Goal: Task Accomplishment & Management: Manage account settings

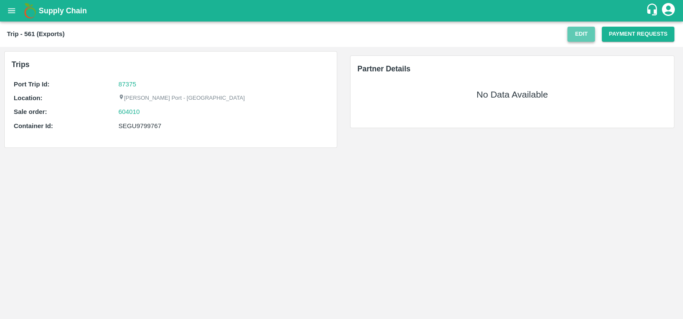
click at [584, 31] on button "Edit" at bounding box center [581, 34] width 27 height 15
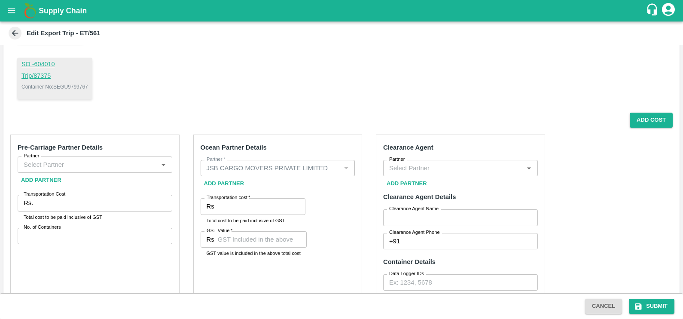
scroll to position [88, 0]
click at [123, 156] on div "Partner" at bounding box center [95, 164] width 155 height 16
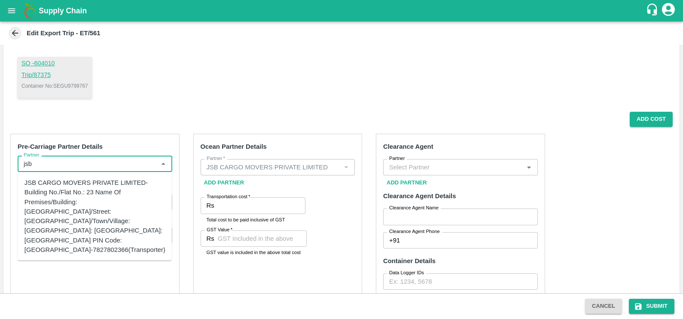
click at [70, 189] on div "JSB CARGO MOVERS PRIVATE LIMITED-Building No./Flat No.: 23 Name Of Premises/Bui…" at bounding box center [94, 216] width 141 height 76
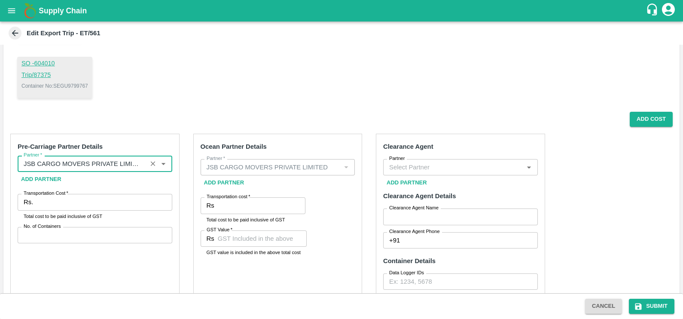
type input "JSB CARGO MOVERS PRIVATE LIMITED-Building No./Flat No.: 23 Name Of Premises/Bui…"
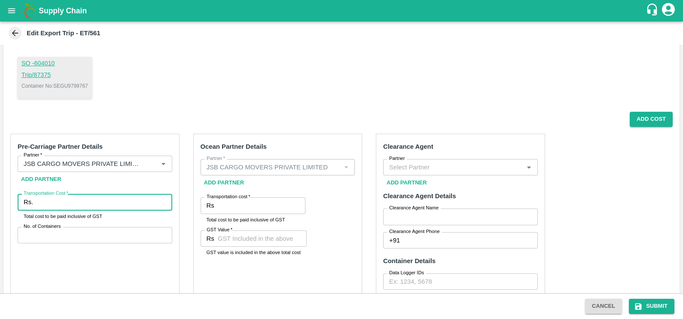
click at [74, 198] on input "Transportation Cost   *" at bounding box center [104, 202] width 135 height 16
type input "47090"
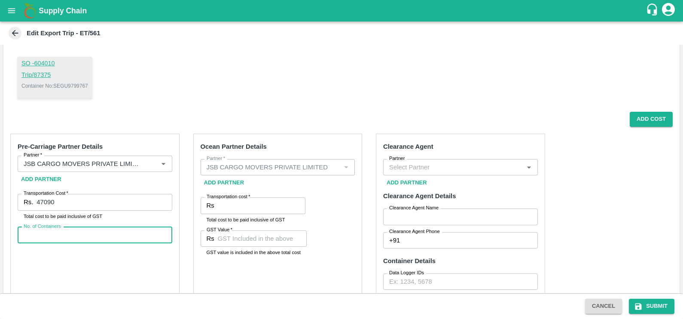
click at [72, 241] on input "No. of Containers" at bounding box center [95, 235] width 155 height 16
type input "1"
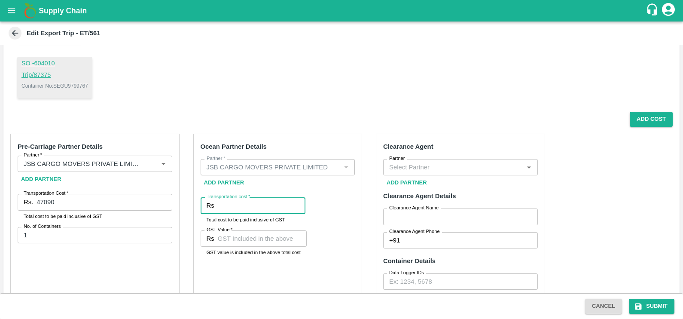
click at [230, 201] on input "Transportation cost   *" at bounding box center [262, 205] width 88 height 16
paste input "133483"
type input "133483"
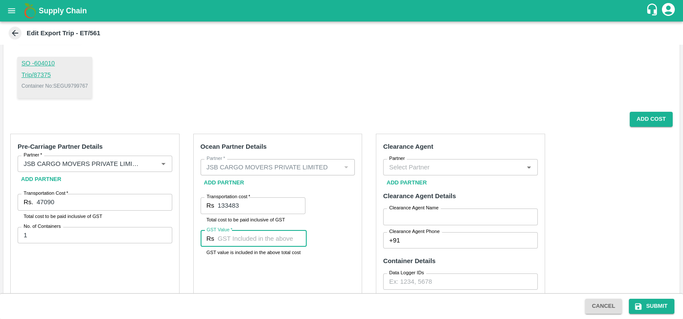
click at [238, 239] on input "GST Value   *" at bounding box center [262, 238] width 89 height 16
paste input "12033"
type input "12033"
click at [460, 163] on input "Partner" at bounding box center [453, 167] width 135 height 11
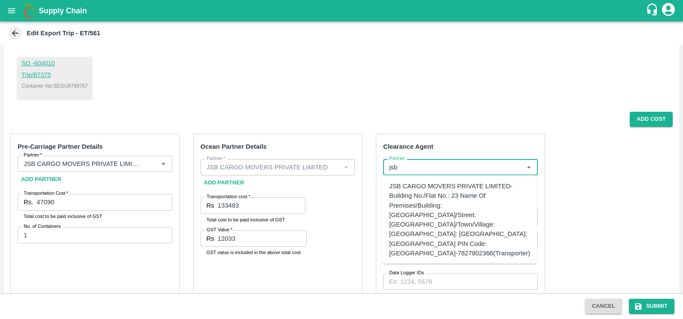
click at [458, 185] on div "JSB CARGO MOVERS PRIVATE LIMITED-Building No./Flat No.: 23 Name Of Premises/Bui…" at bounding box center [459, 219] width 141 height 76
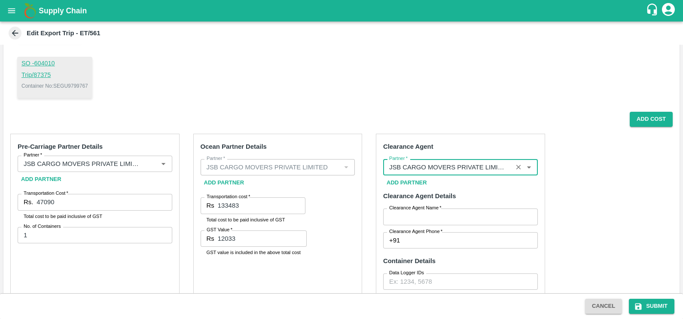
type input "JSB CARGO MOVERS PRIVATE LIMITED-Building No./Flat No.: 23 Name Of Premises/Bui…"
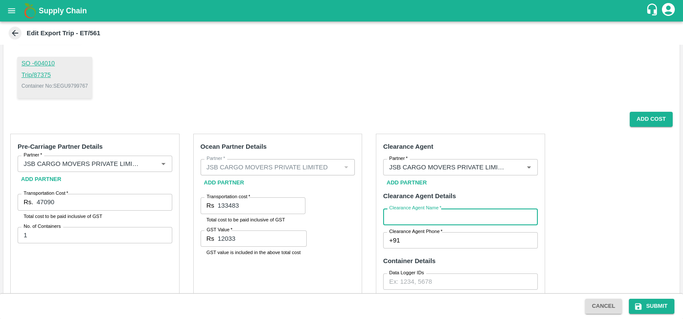
click at [462, 208] on input "Clearance Agent Name   *" at bounding box center [460, 216] width 155 height 16
type input "sharad"
type input "7387698255"
type input "5074.0"
type input "774"
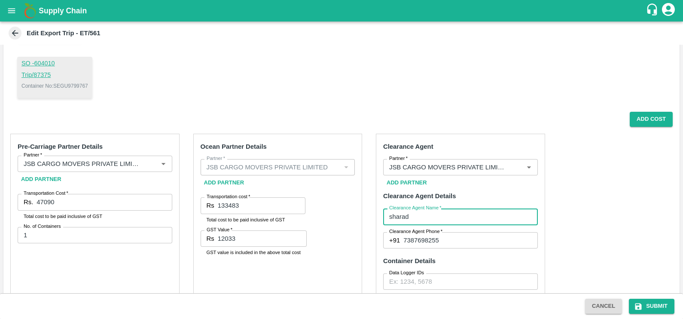
type input "1700"
type input "00"
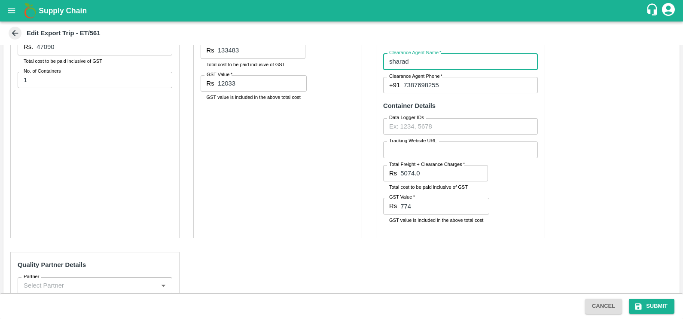
scroll to position [243, 0]
type input "sharad"
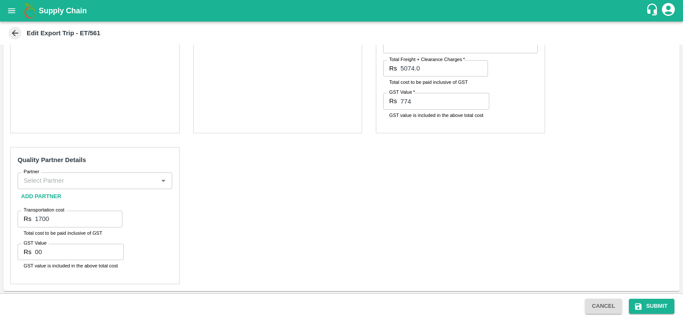
click at [62, 184] on input "Partner" at bounding box center [87, 180] width 135 height 11
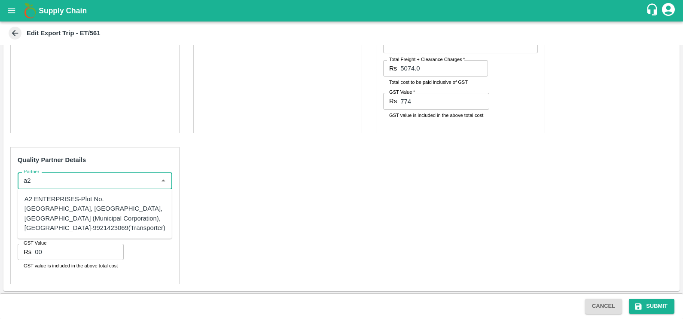
click at [70, 207] on div "A2 ENTERPRISES-Plot No.[GEOGRAPHIC_DATA], [GEOGRAPHIC_DATA], [GEOGRAPHIC_DATA] …" at bounding box center [94, 213] width 141 height 38
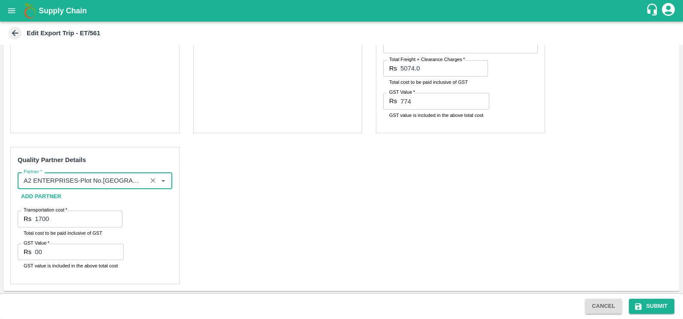
type input "A2 ENTERPRISES-Plot No.[GEOGRAPHIC_DATA], [GEOGRAPHIC_DATA], [GEOGRAPHIC_DATA] …"
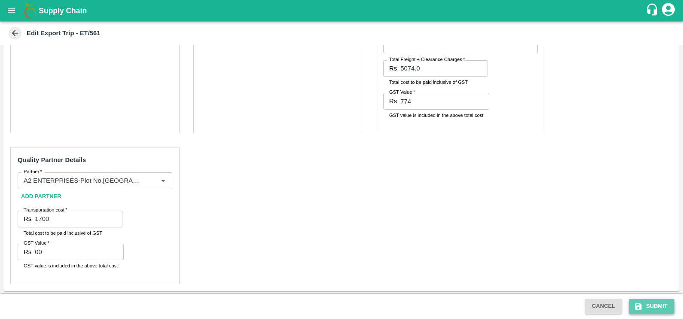
click at [641, 306] on icon "submit" at bounding box center [638, 306] width 6 height 6
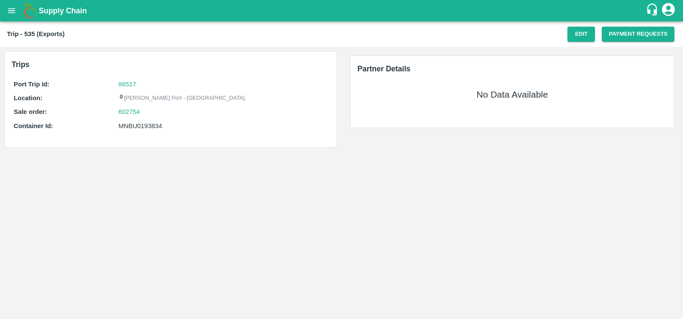
click at [583, 26] on div "Trip - 535 (Exports) Edit Payment Requests" at bounding box center [341, 33] width 683 height 25
click at [583, 29] on button "Edit" at bounding box center [581, 34] width 27 height 15
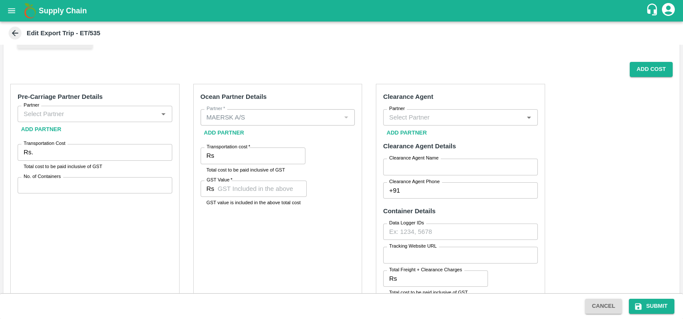
scroll to position [138, 0]
click at [121, 112] on input "Partner" at bounding box center [87, 113] width 135 height 11
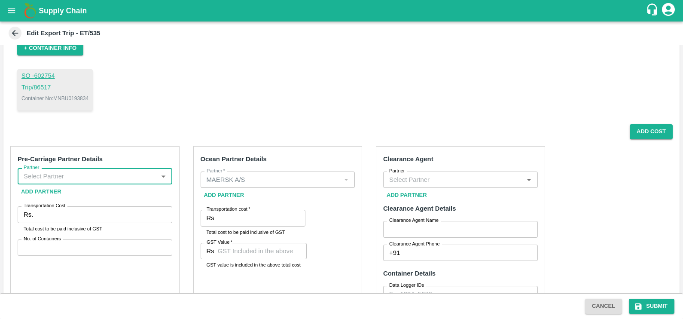
scroll to position [0, 0]
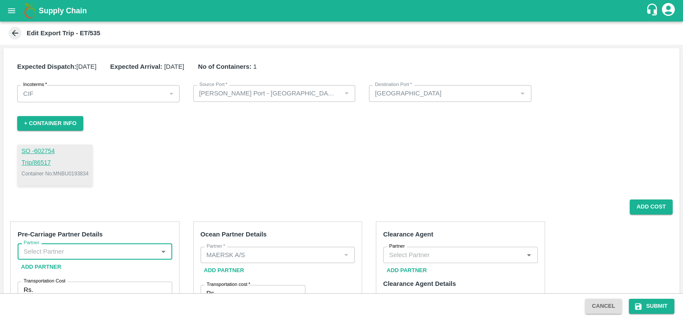
click at [97, 251] on input "Partner" at bounding box center [87, 251] width 135 height 11
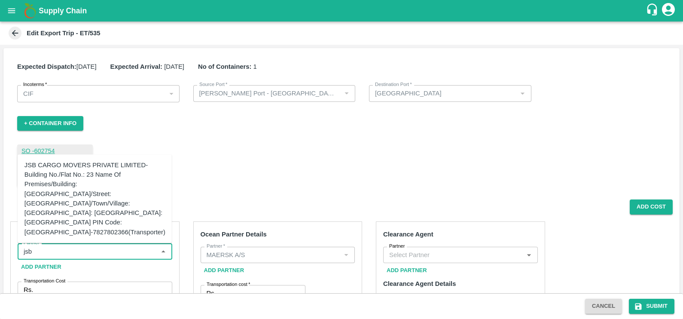
click at [77, 204] on div "JSB CARGO MOVERS PRIVATE LIMITED-Building No./Flat No.: 23 Name Of Premises/Bui…" at bounding box center [94, 198] width 141 height 76
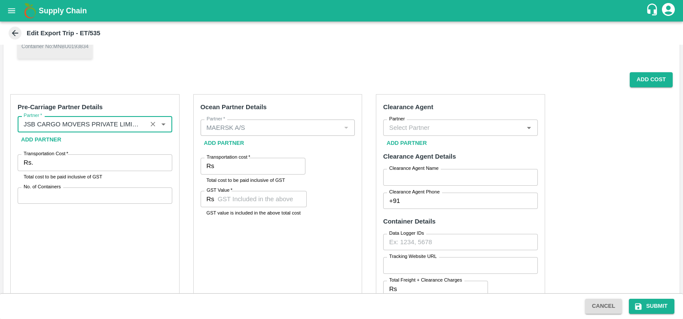
scroll to position [128, 0]
type input "JSB CARGO MOVERS PRIVATE LIMITED-Building No./Flat No.: 23 Name Of Premises/Bui…"
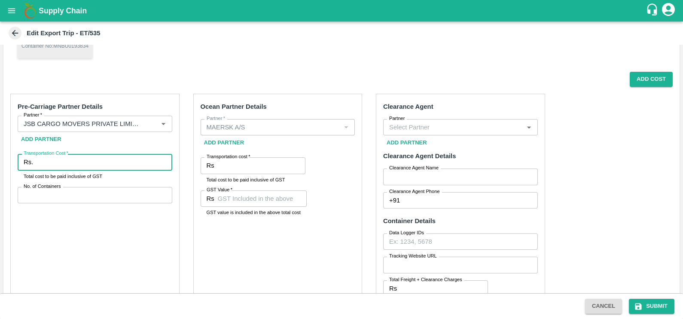
click at [81, 162] on input "Transportation Cost   *" at bounding box center [104, 162] width 135 height 16
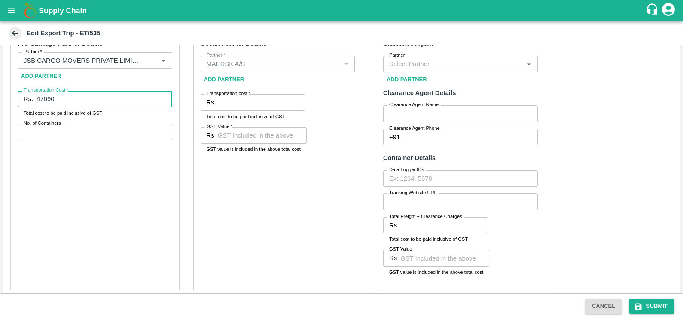
type input "47090"
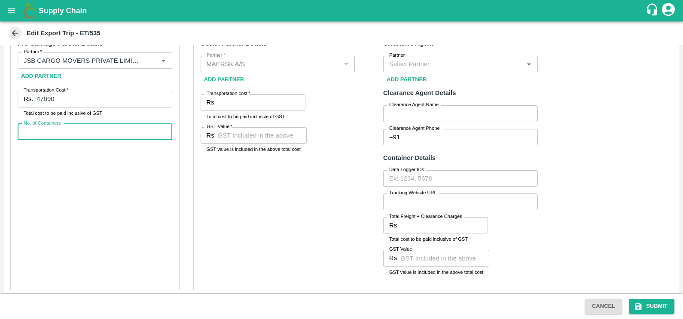
click at [47, 131] on input "No. of Containers" at bounding box center [95, 132] width 155 height 16
type input "1"
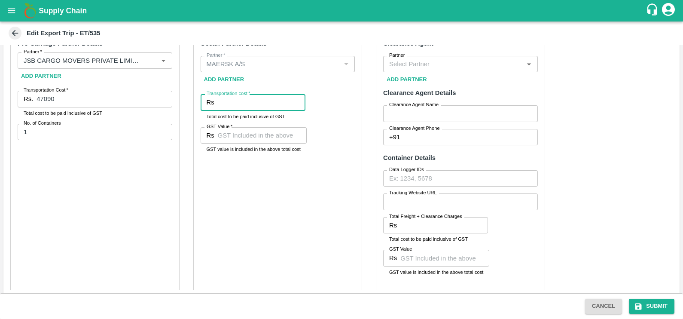
click at [247, 101] on input "Transportation cost   *" at bounding box center [262, 102] width 88 height 16
paste input "78276.49"
type input "78276.49"
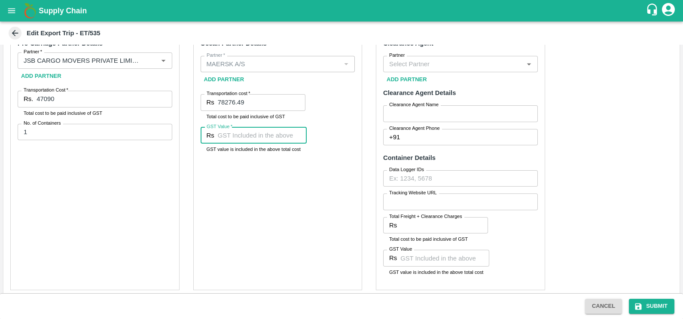
click at [273, 136] on input "GST Value   *" at bounding box center [262, 135] width 89 height 16
paste input "4368.50"
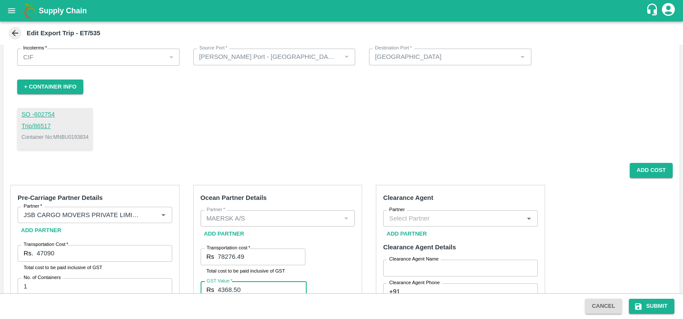
scroll to position [30, 0]
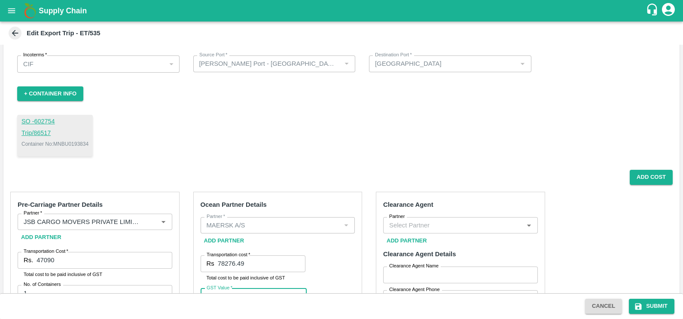
type input "4368.50"
click at [443, 222] on input "Partner" at bounding box center [453, 225] width 135 height 11
click at [644, 174] on button "Add Cost" at bounding box center [651, 177] width 43 height 15
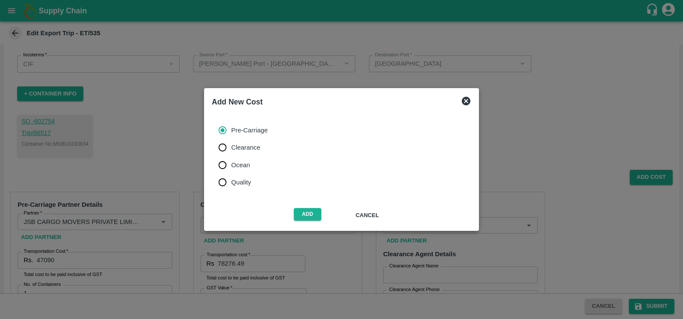
click at [239, 162] on span "Ocean" at bounding box center [240, 164] width 19 height 9
click at [231, 162] on input "Ocean" at bounding box center [222, 164] width 17 height 17
radio input "true"
click at [299, 216] on button "Add" at bounding box center [307, 214] width 27 height 12
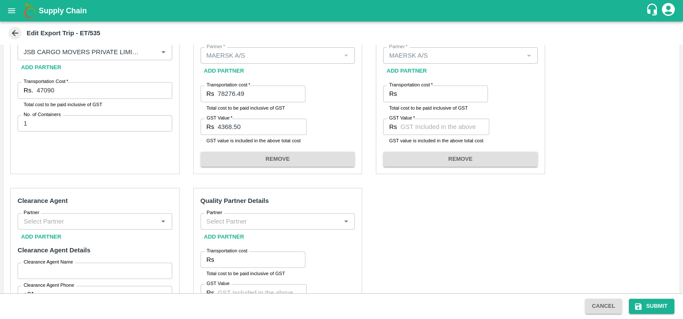
scroll to position [201, 0]
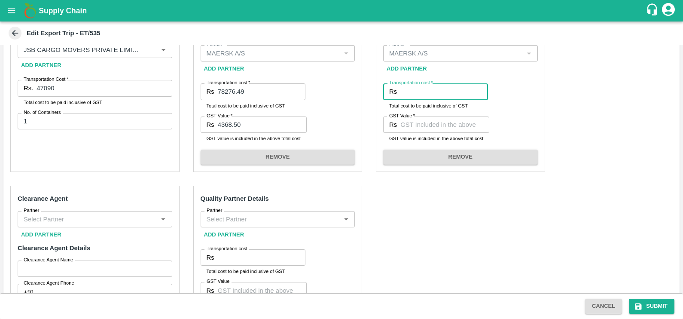
click at [424, 92] on input "Transportation cost   *" at bounding box center [444, 91] width 88 height 16
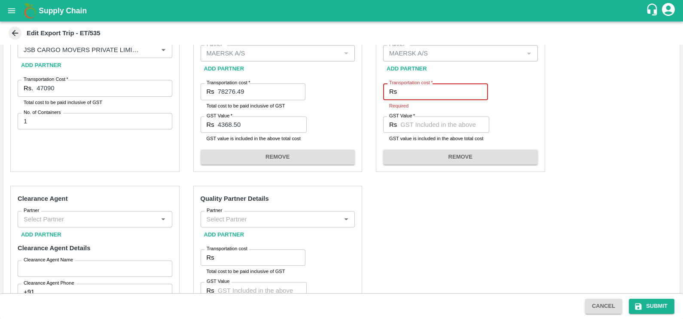
paste input "45793.44"
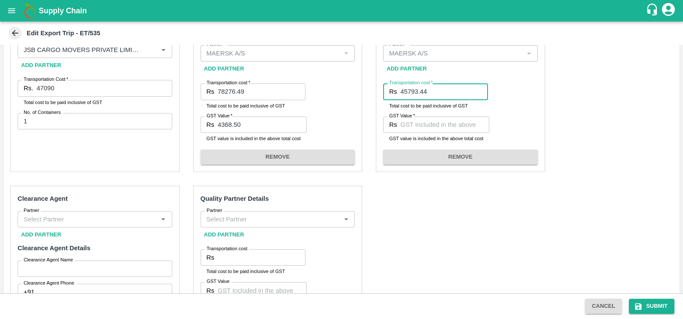
type input "45793.44"
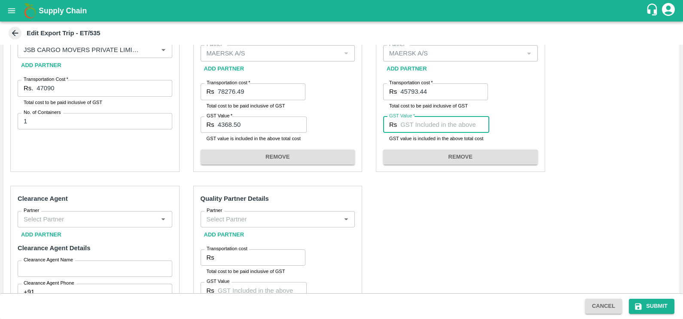
click at [419, 125] on input "GST Value   *" at bounding box center [444, 124] width 89 height 16
paste input "3492.72"
type input "3492.72"
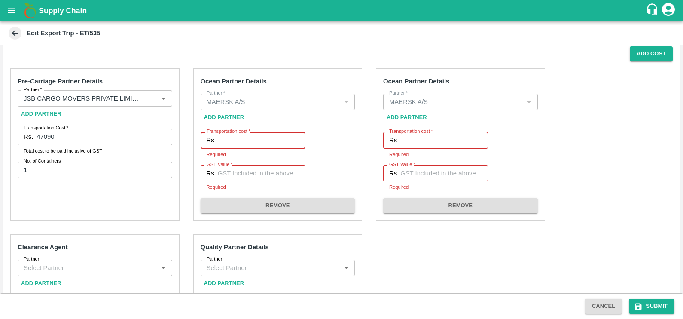
scroll to position [149, 0]
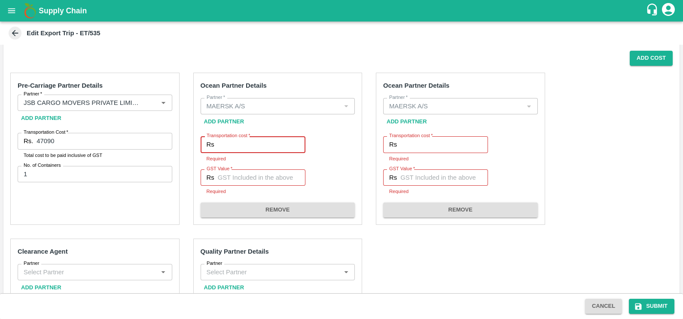
paste input "78276.49"
type input "78276.49"
click at [242, 171] on input "GST Value   *" at bounding box center [262, 177] width 88 height 16
paste input "4368.50"
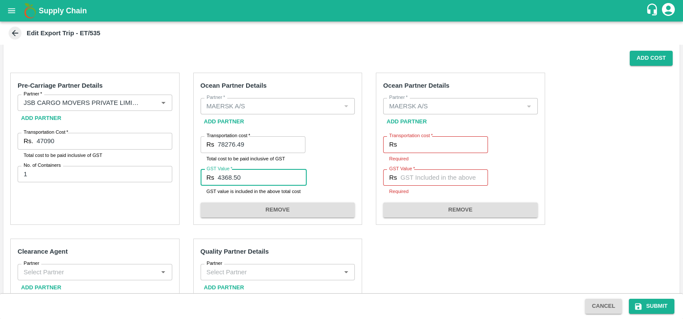
type input "4368.50"
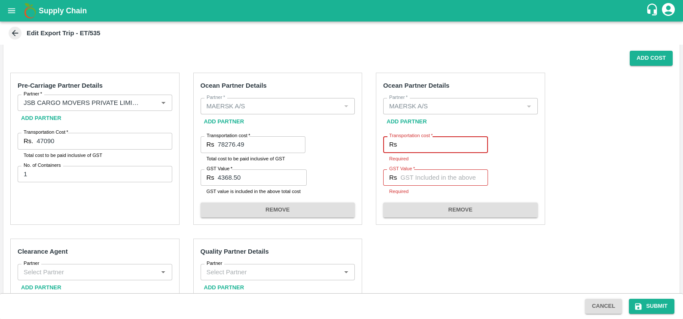
click at [413, 140] on input "Transportation cost   *" at bounding box center [444, 144] width 88 height 16
paste input "45793.44"
type input "45793.44"
click at [431, 168] on div "Ocean Partner Details Partner   * Partner   * Add Partner Transportation cost  …" at bounding box center [460, 149] width 169 height 152
click at [436, 179] on input "GST Value   *" at bounding box center [444, 177] width 88 height 16
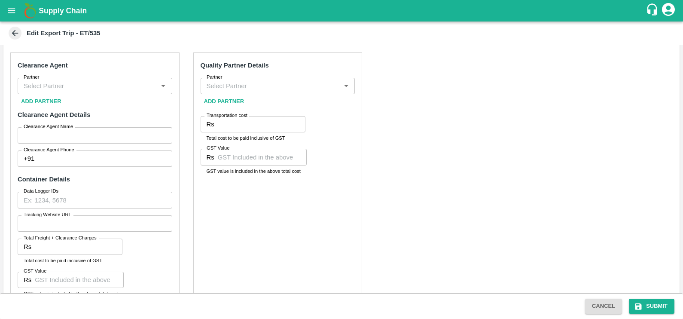
scroll to position [337, 0]
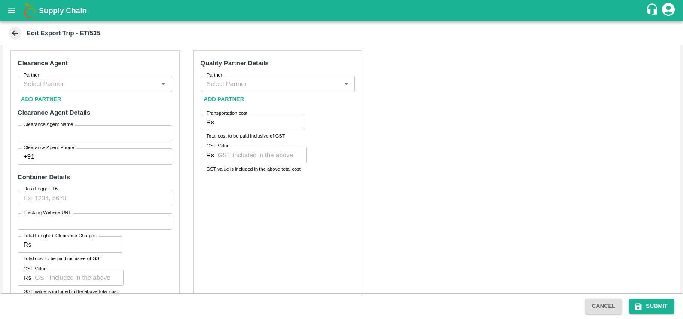
type input "6985.4"
click at [90, 80] on input "Partner" at bounding box center [87, 83] width 135 height 11
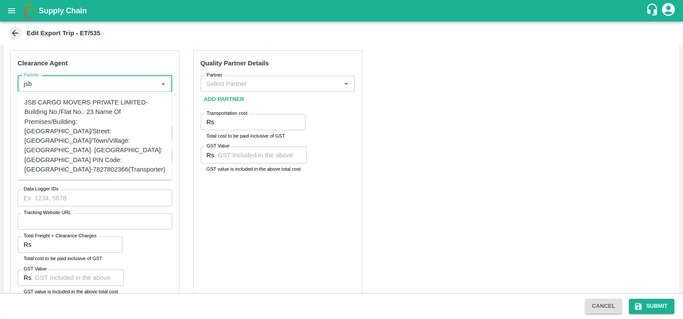
click at [95, 98] on div "JSB CARGO MOVERS PRIVATE LIMITED-Building No./Flat No.: 23 Name Of Premises/Bui…" at bounding box center [94, 136] width 141 height 76
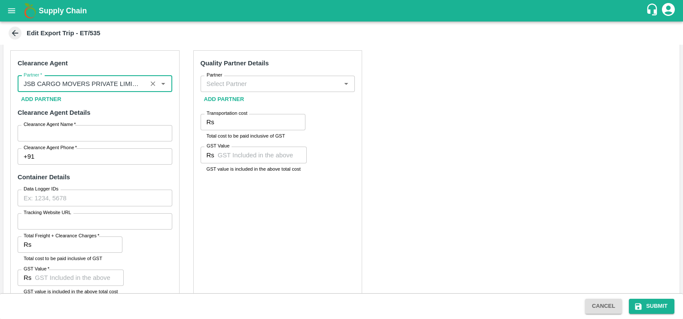
type input "JSB CARGO MOVERS PRIVATE LIMITED-Building No./Flat No.: 23 Name Of Premises/Bui…"
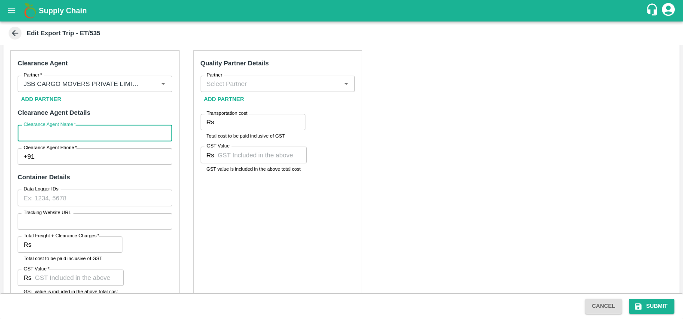
click at [95, 127] on input "Clearance Agent Name   *" at bounding box center [95, 133] width 155 height 16
type input "sharad"
type input "7387698255"
type input "5074.0"
type input "1700"
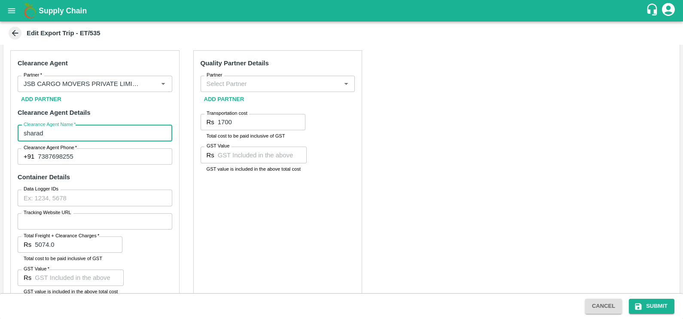
type input "00"
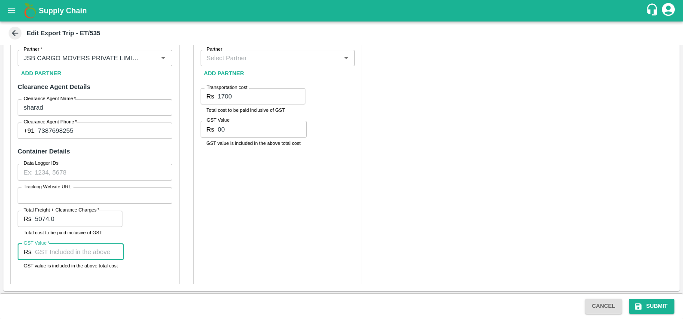
click at [67, 250] on input "GST Value   *" at bounding box center [79, 252] width 89 height 16
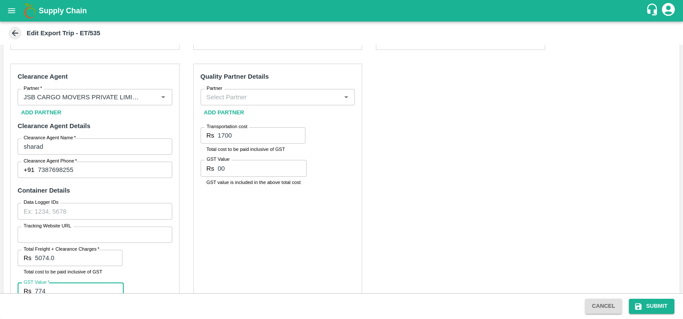
scroll to position [323, 0]
click at [243, 90] on div "Partner" at bounding box center [278, 98] width 155 height 16
type input "774"
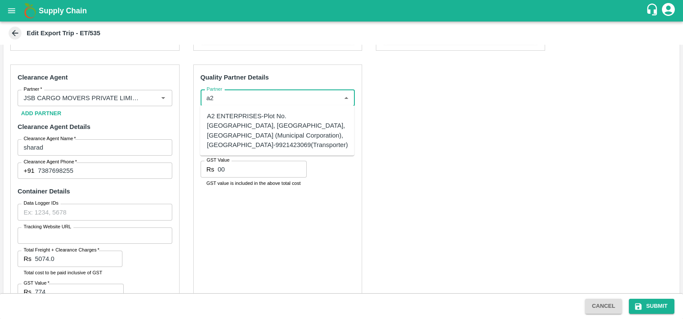
click at [251, 122] on div "A2 ENTERPRISES-Plot No.[GEOGRAPHIC_DATA], [GEOGRAPHIC_DATA], [GEOGRAPHIC_DATA] …" at bounding box center [277, 130] width 141 height 38
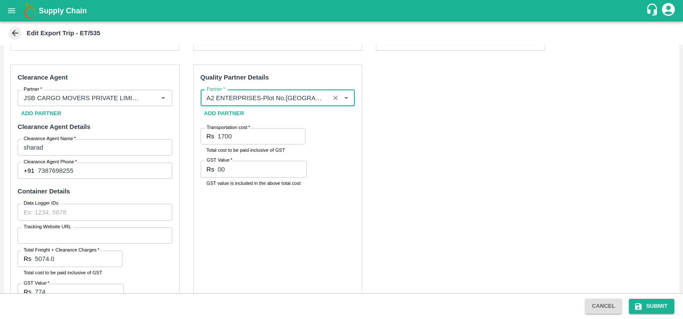
type input "A2 ENTERPRISES-Plot No.[GEOGRAPHIC_DATA], [GEOGRAPHIC_DATA], [GEOGRAPHIC_DATA] …"
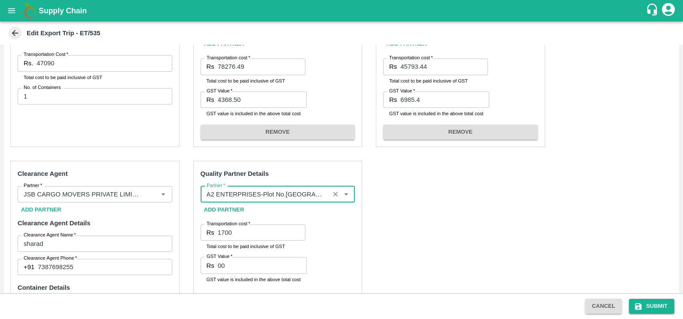
scroll to position [363, 0]
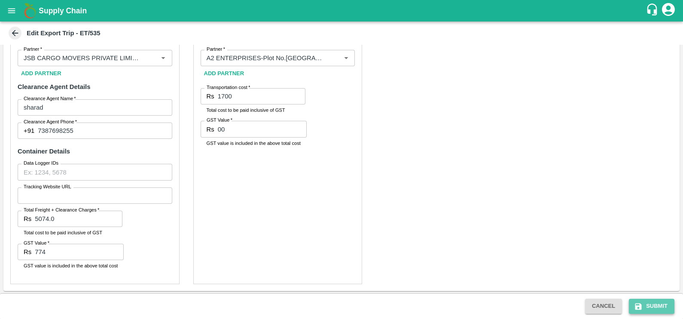
click at [655, 306] on button "Submit" at bounding box center [652, 306] width 46 height 15
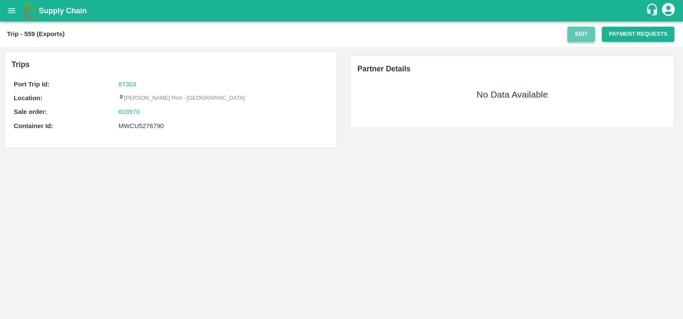
click at [585, 34] on button "Edit" at bounding box center [581, 34] width 27 height 15
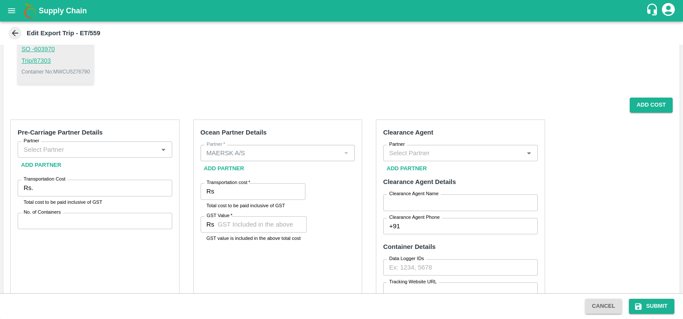
scroll to position [103, 0]
click at [91, 151] on input "Partner" at bounding box center [87, 148] width 135 height 11
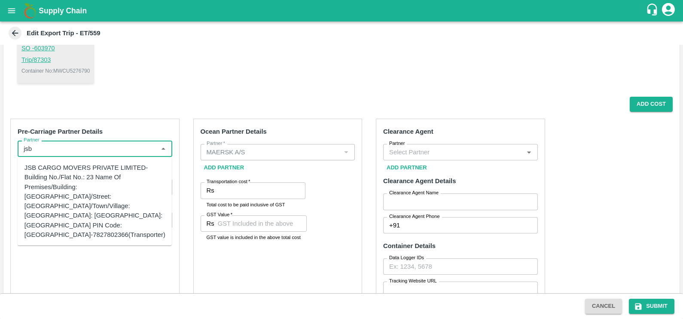
click at [118, 191] on div "JSB CARGO MOVERS PRIVATE LIMITED-Building No./Flat No.: 23 Name Of Premises/Bui…" at bounding box center [94, 201] width 141 height 76
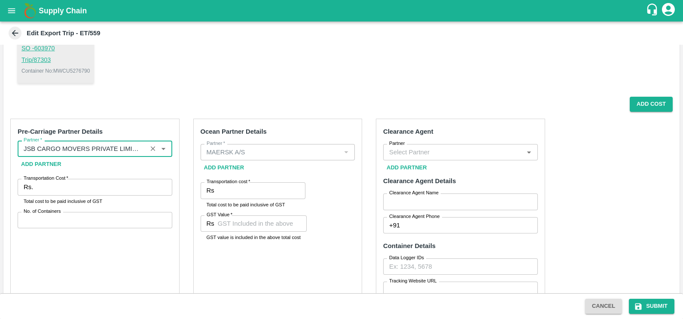
type input "JSB CARGO MOVERS PRIVATE LIMITED-Building No./Flat No.: 23 Name Of Premises/Bui…"
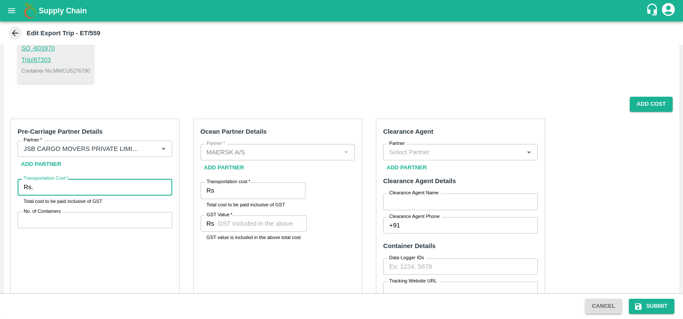
click at [104, 187] on input "Transportation Cost   *" at bounding box center [104, 187] width 135 height 16
type input "47090"
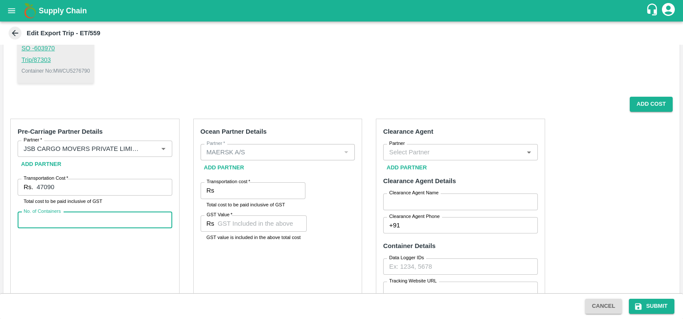
click at [41, 223] on input "No. of Containers" at bounding box center [95, 220] width 155 height 16
type input "1"
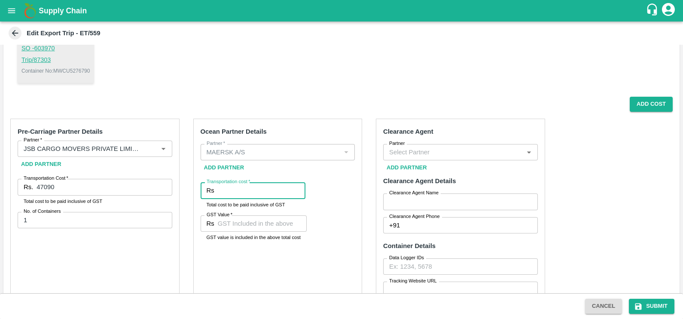
click at [234, 189] on input "Transportation cost   *" at bounding box center [262, 190] width 88 height 16
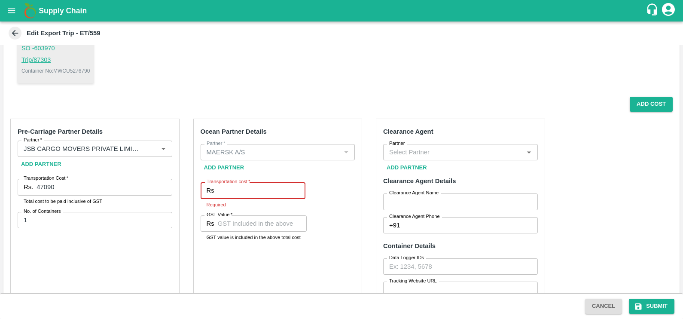
paste input "108149.03"
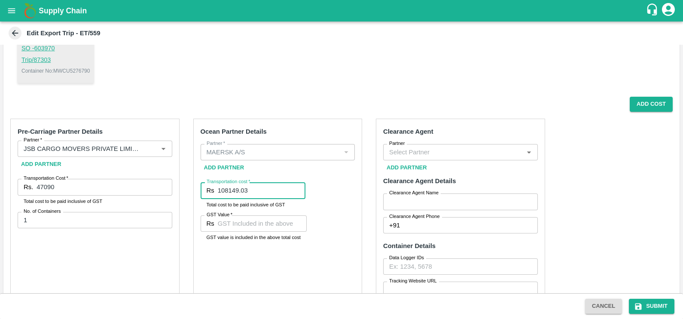
type input "108149.03"
click at [227, 221] on input "GST Value   *" at bounding box center [262, 223] width 89 height 16
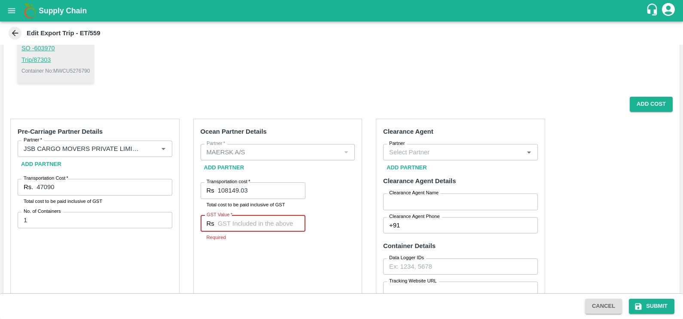
paste input "5603.11"
type input "5603.11"
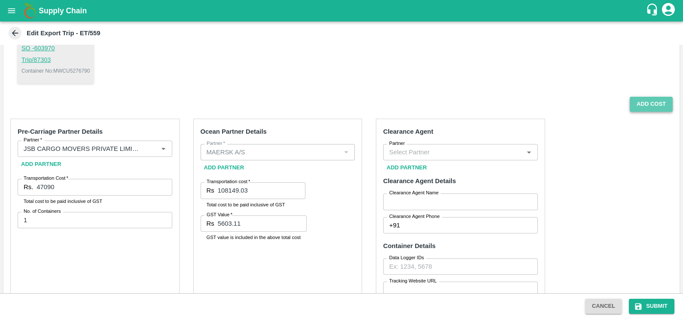
click at [638, 110] on button "Add Cost" at bounding box center [651, 104] width 43 height 15
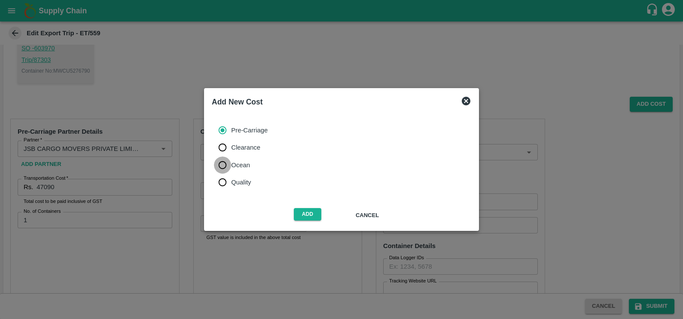
click at [218, 166] on input "Ocean" at bounding box center [222, 164] width 17 height 17
radio input "true"
click at [308, 217] on button "Add" at bounding box center [307, 214] width 27 height 12
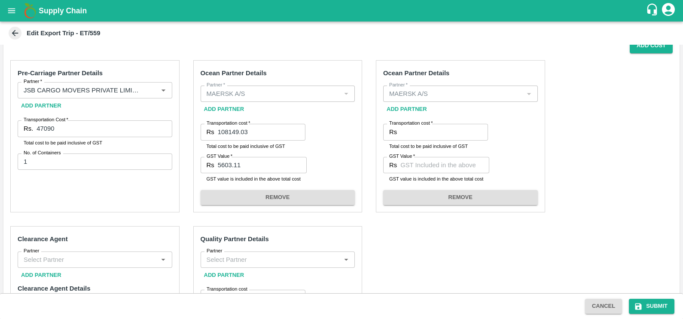
scroll to position [162, 0]
click at [430, 133] on input "Transportation cost   *" at bounding box center [444, 131] width 88 height 16
paste input "45793.44"
type input "45793.44"
click at [420, 166] on input "GST Value   *" at bounding box center [444, 164] width 89 height 16
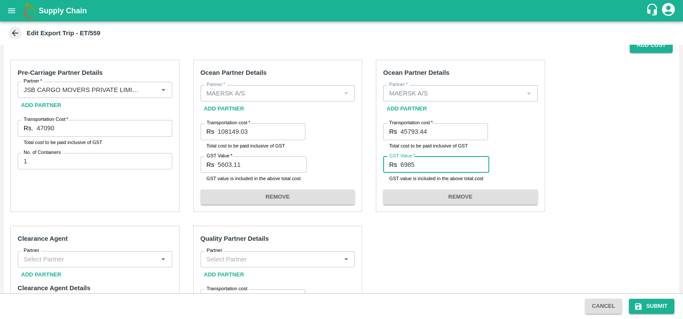
scroll to position [277, 0]
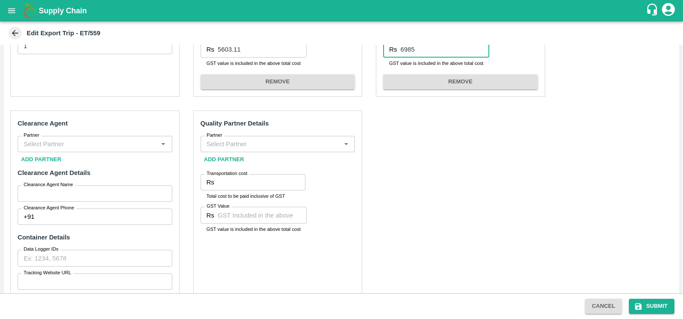
type input "6985"
click at [128, 142] on input "Partner" at bounding box center [87, 143] width 135 height 11
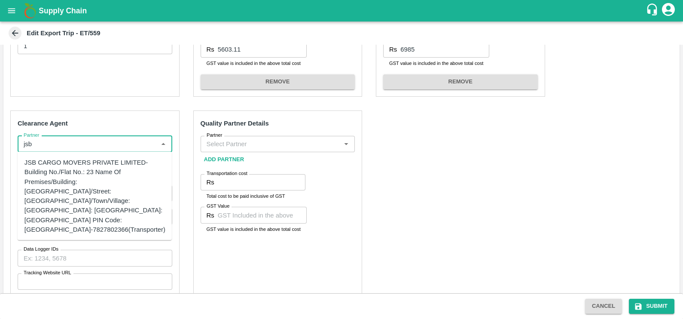
click at [113, 182] on div "JSB CARGO MOVERS PRIVATE LIMITED-Building No./Flat No.: 23 Name Of Premises/Bui…" at bounding box center [94, 196] width 141 height 76
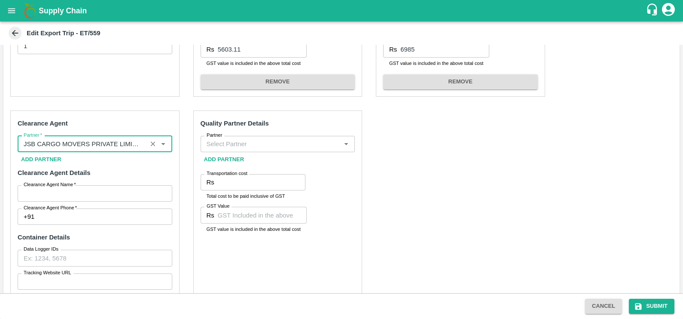
type input "JSB CARGO MOVERS PRIVATE LIMITED-Building No./Flat No.: 23 Name Of Premises/Bui…"
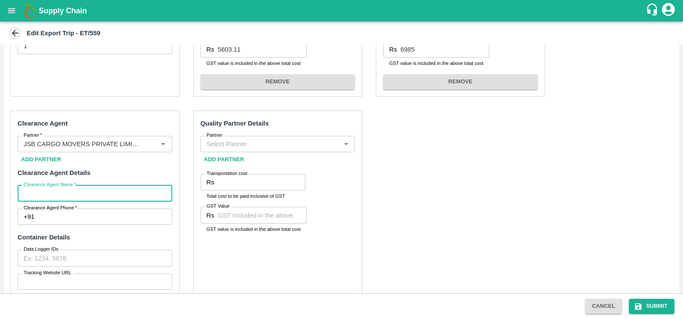
click at [110, 195] on input "Clearance Agent Name   *" at bounding box center [95, 193] width 155 height 16
type input "sharad"
type input "7387698255"
type input "5074.0"
type input "774"
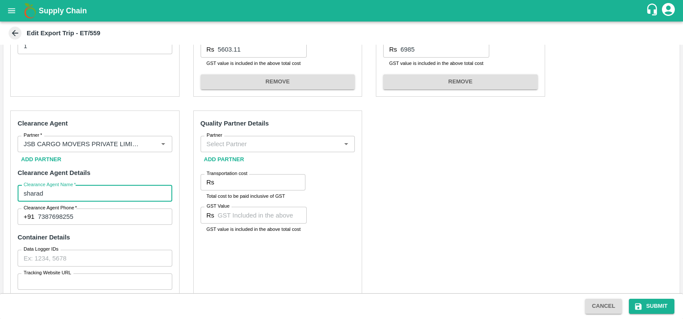
type input "1700"
type input "00"
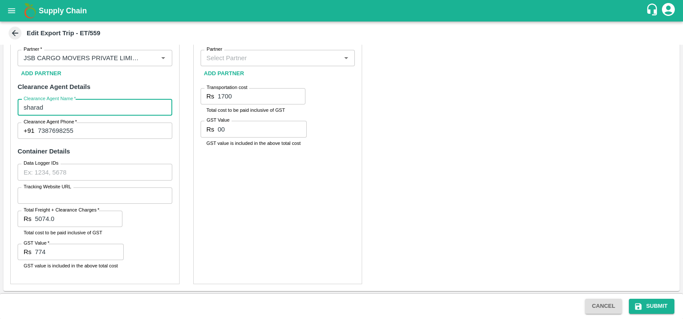
click at [247, 58] on input "Partner" at bounding box center [270, 57] width 135 height 11
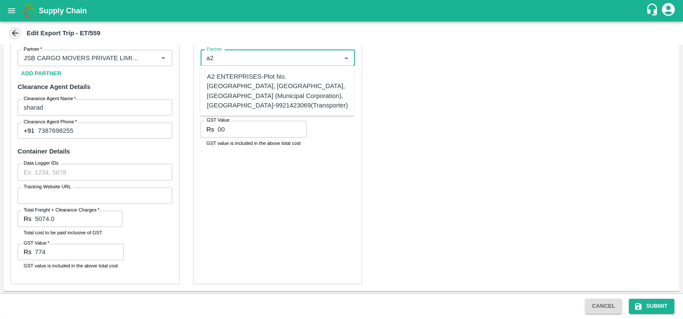
click at [267, 93] on div "A2 ENTERPRISES-Plot No.[GEOGRAPHIC_DATA], [GEOGRAPHIC_DATA], [GEOGRAPHIC_DATA] …" at bounding box center [277, 91] width 141 height 38
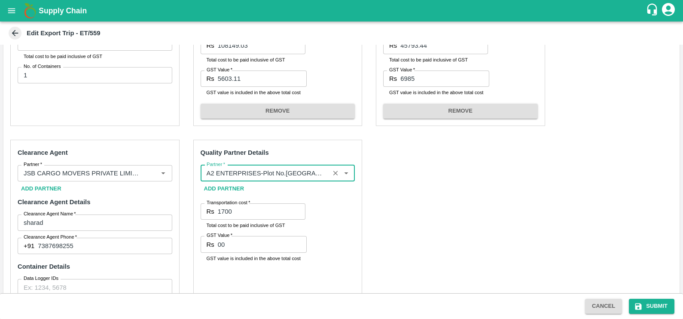
scroll to position [248, 0]
type input "A2 ENTERPRISES-Plot No.[GEOGRAPHIC_DATA], [GEOGRAPHIC_DATA], [GEOGRAPHIC_DATA] …"
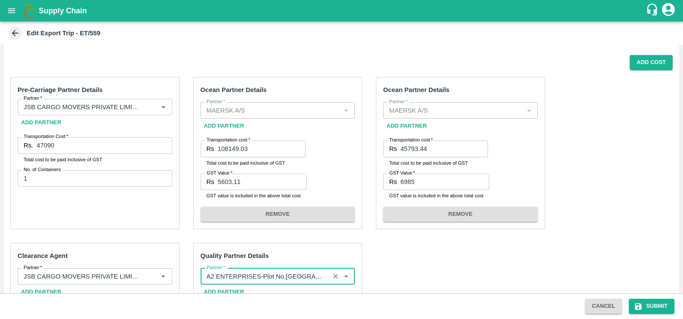
scroll to position [143, 0]
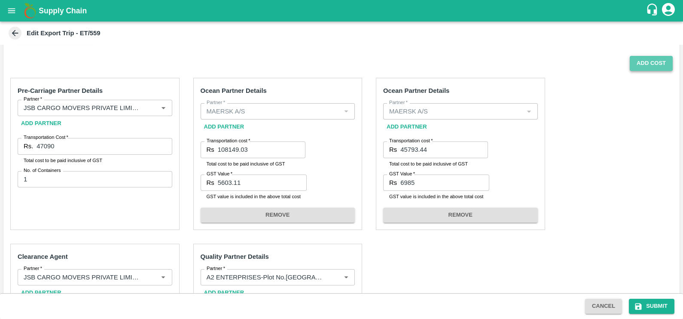
click at [649, 65] on button "Add Cost" at bounding box center [651, 63] width 43 height 15
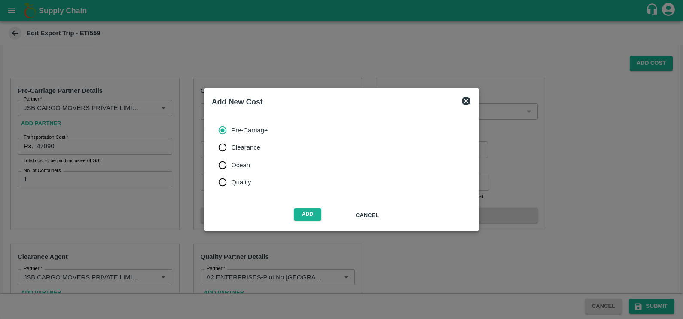
click at [235, 185] on span "Quality" at bounding box center [241, 181] width 20 height 9
click at [231, 185] on input "Quality" at bounding box center [222, 182] width 17 height 17
radio input "true"
click at [299, 222] on span "Add" at bounding box center [307, 215] width 27 height 15
click at [299, 218] on button "Add" at bounding box center [307, 214] width 27 height 12
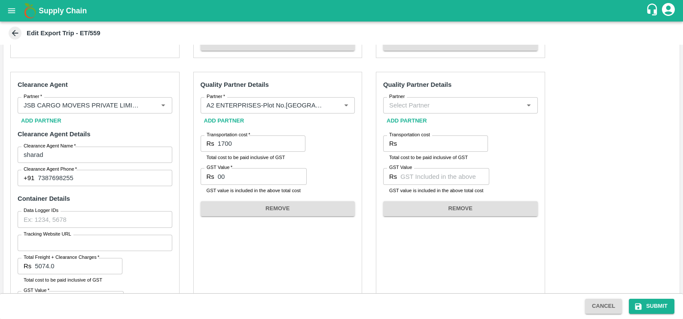
scroll to position [317, 0]
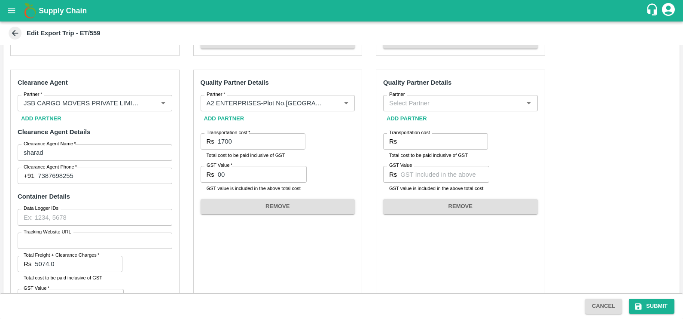
click at [411, 98] on input "Partner" at bounding box center [453, 103] width 135 height 11
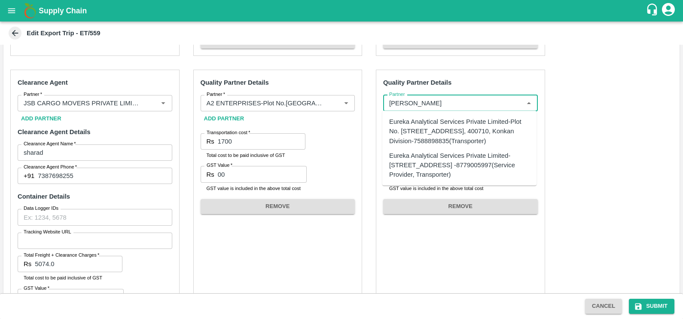
click at [419, 122] on div "Eureka Analytical Services Private Limited-Plot No. [STREET_ADDRESS], 400710, K…" at bounding box center [459, 131] width 140 height 29
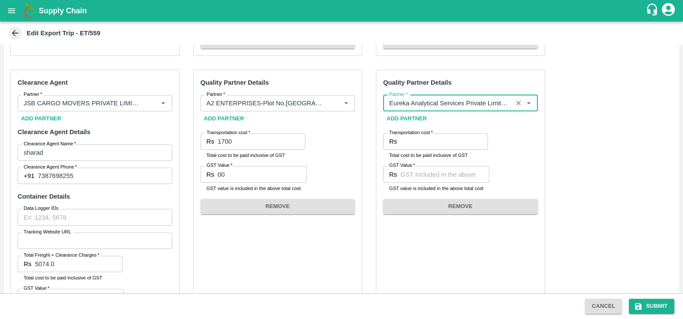
type input "Eureka Analytical Services Private Limited-Plot No. [STREET_ADDRESS], 400710, K…"
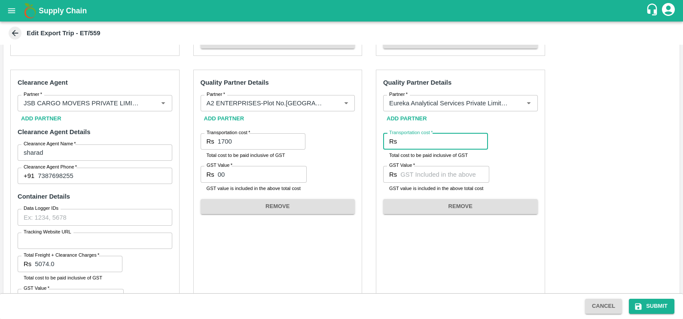
click at [427, 144] on input "Transportation cost   *" at bounding box center [444, 141] width 88 height 16
type input "4130"
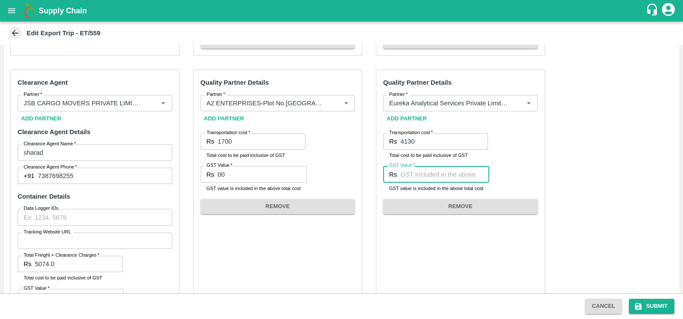
click at [425, 178] on input "GST Value   *" at bounding box center [444, 174] width 89 height 16
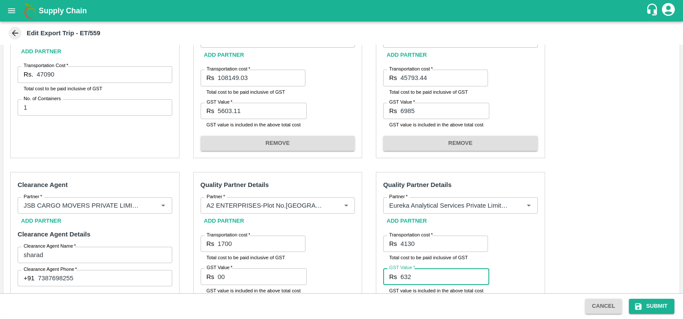
type input "630"
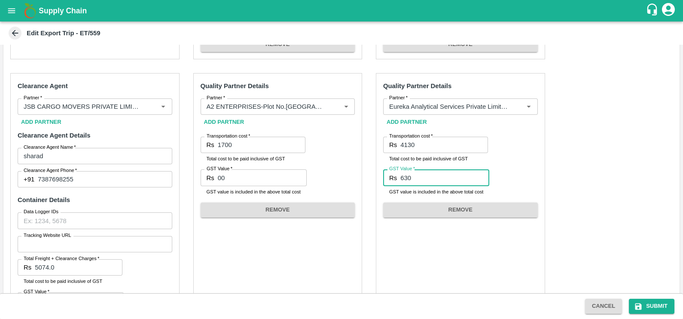
scroll to position [363, 0]
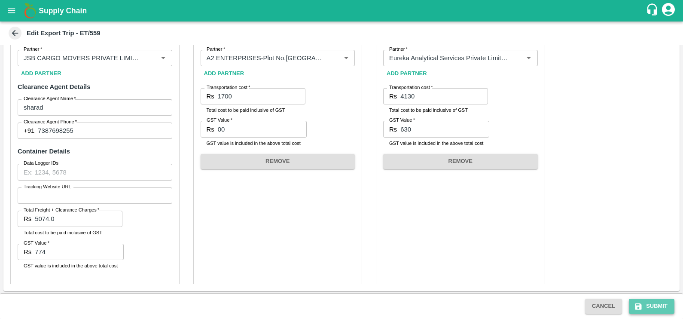
click at [652, 306] on button "Submit" at bounding box center [652, 306] width 46 height 15
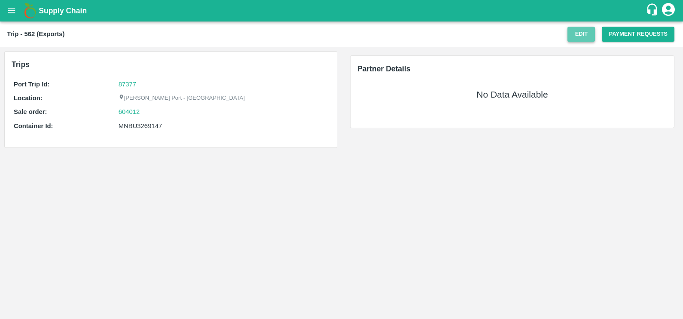
click at [576, 34] on button "Edit" at bounding box center [581, 34] width 27 height 15
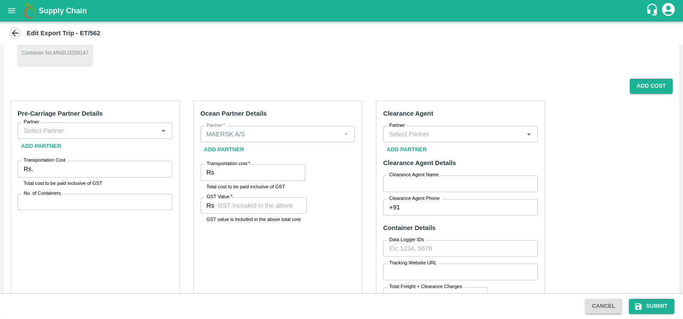
scroll to position [122, 0]
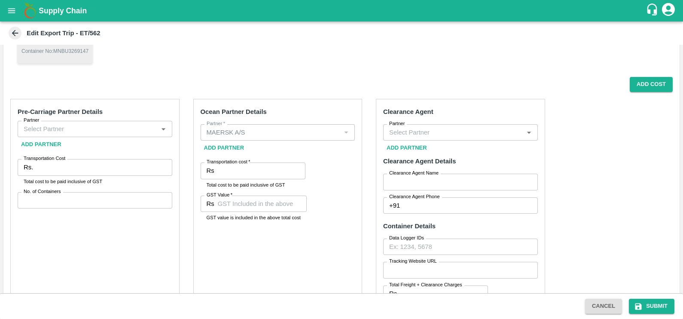
click at [109, 133] on input "Partner" at bounding box center [87, 128] width 135 height 11
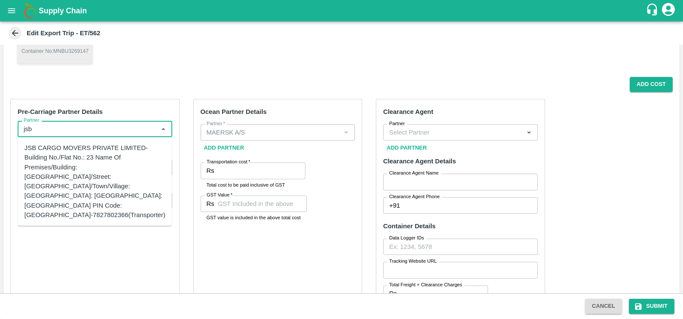
click at [104, 174] on div "JSB CARGO MOVERS PRIVATE LIMITED-Building No./Flat No.: 23 Name Of Premises/Bui…" at bounding box center [94, 181] width 141 height 76
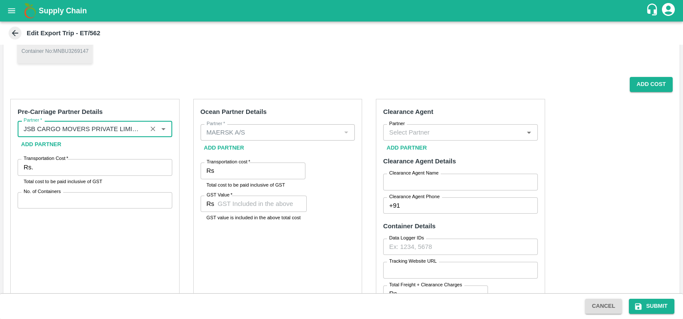
type input "JSB CARGO MOVERS PRIVATE LIMITED-Building No./Flat No.: 23 Name Of Premises/Bui…"
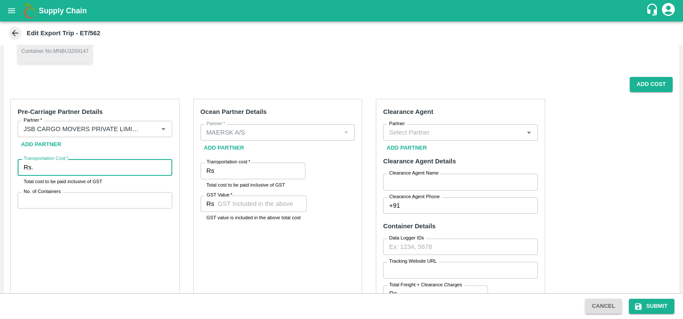
click at [100, 171] on input "Transportation Cost   *" at bounding box center [104, 167] width 135 height 16
type input "47090"
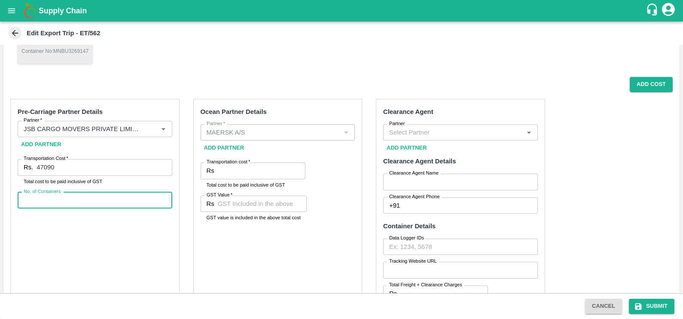
click at [44, 202] on input "No. of Containers" at bounding box center [95, 200] width 155 height 16
type input "1"
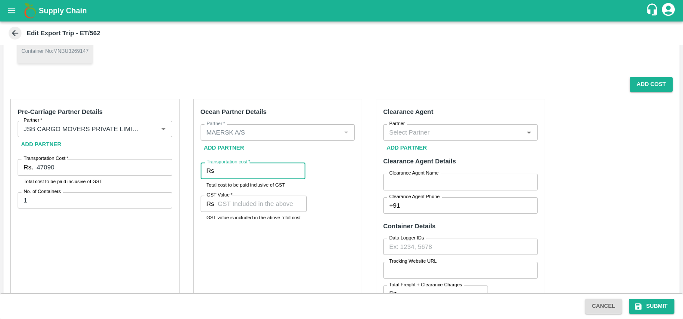
click at [249, 168] on input "Transportation cost   *" at bounding box center [262, 170] width 88 height 16
paste input "108149.03"
type input "108149.03"
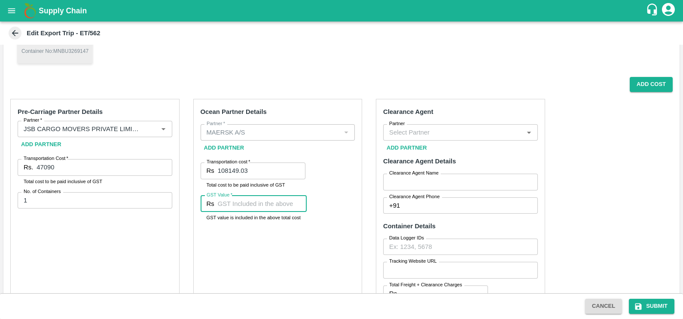
click at [273, 200] on input "GST Value   *" at bounding box center [262, 203] width 89 height 16
paste input "5603.11"
type input "5603.11"
click at [656, 83] on button "Add Cost" at bounding box center [651, 84] width 43 height 15
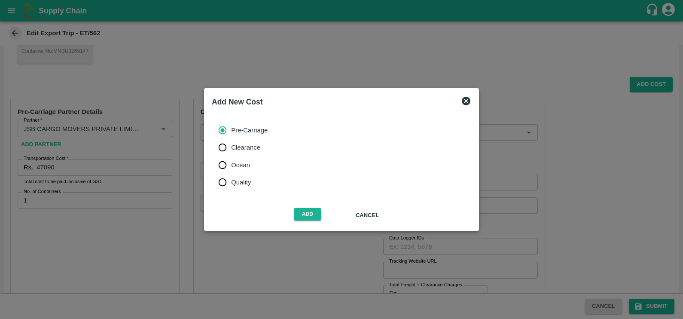
click at [235, 159] on label "Ocean" at bounding box center [241, 164] width 54 height 17
click at [231, 159] on input "Ocean" at bounding box center [222, 164] width 17 height 17
radio input "true"
click at [303, 212] on button "Add" at bounding box center [307, 214] width 27 height 12
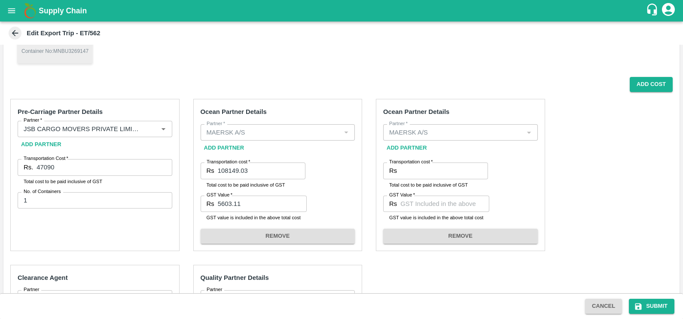
scroll to position [175, 0]
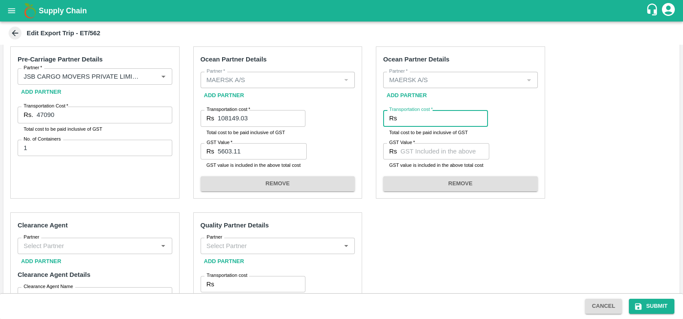
click at [421, 120] on input "Transportation cost   *" at bounding box center [444, 118] width 88 height 16
paste input "45793.44"
type input "45793.44"
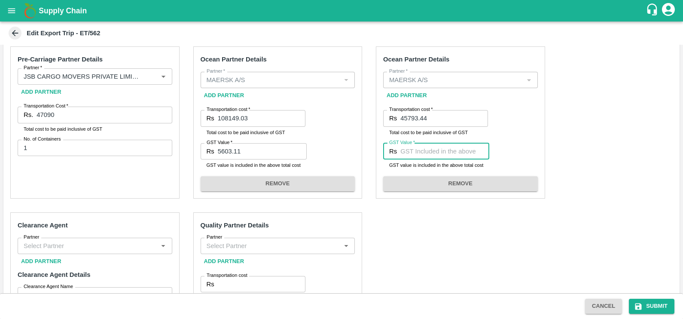
click at [458, 156] on input "GST Value   *" at bounding box center [444, 151] width 89 height 16
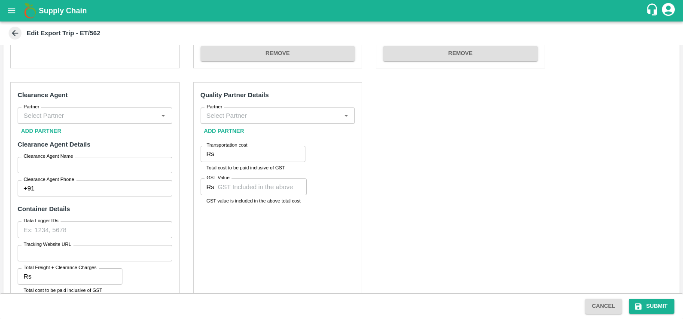
type input "6985"
click at [74, 116] on input "Partner" at bounding box center [87, 115] width 135 height 11
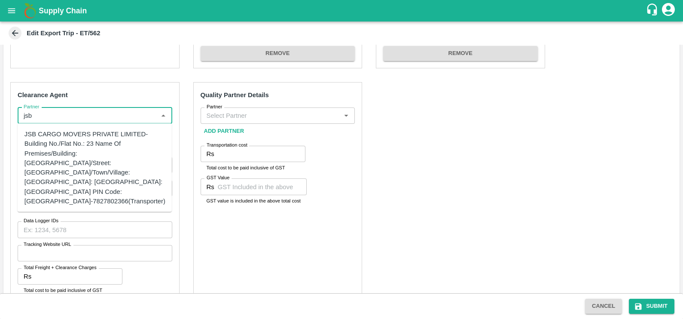
click at [79, 138] on div "JSB CARGO MOVERS PRIVATE LIMITED-Building No./Flat No.: 23 Name Of Premises/Bui…" at bounding box center [94, 167] width 141 height 76
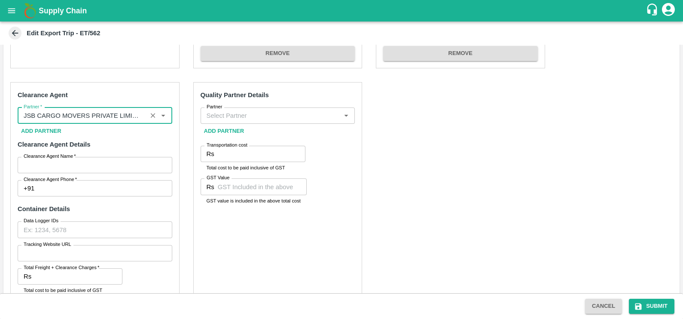
type input "JSB CARGO MOVERS PRIVATE LIMITED-Building No./Flat No.: 23 Name Of Premises/Bui…"
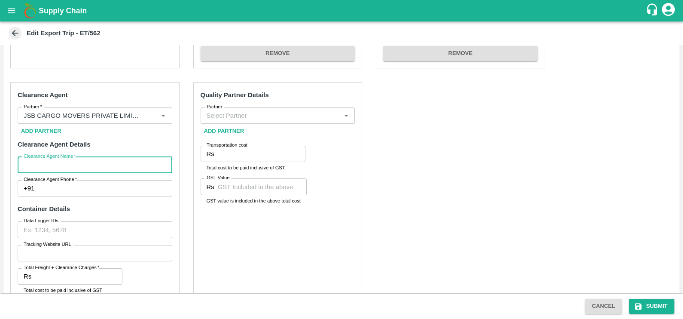
click at [78, 164] on input "Clearance Agent Name   *" at bounding box center [95, 165] width 155 height 16
type input "sharad"
type input "7387698255"
type input "5074.0"
type input "774"
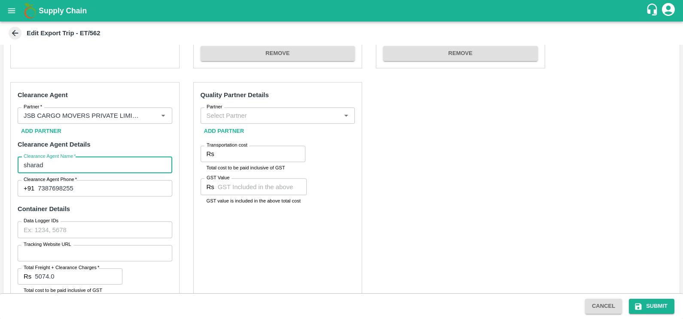
type input "1700"
type input "00"
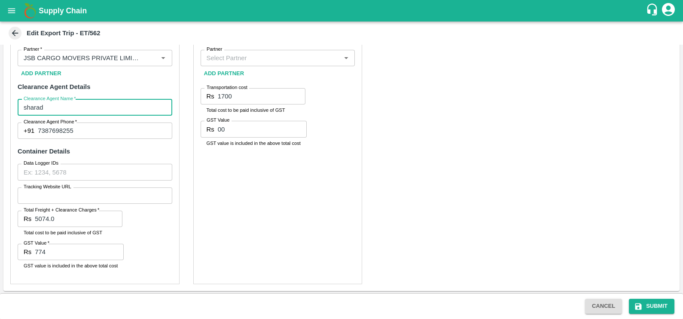
scroll to position [363, 0]
click at [232, 61] on input "Partner" at bounding box center [270, 57] width 135 height 11
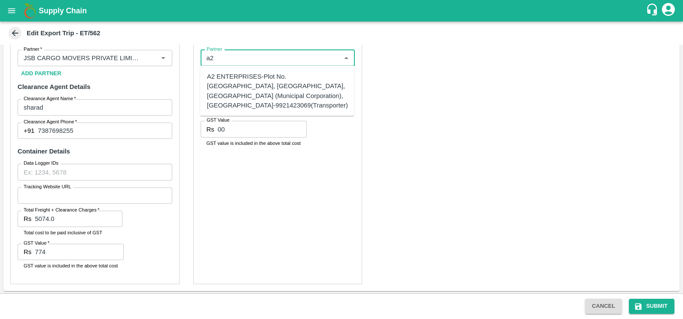
click at [238, 85] on div "A2 ENTERPRISES-Plot No.16 Devikanandan Apartment, Mahadev Bagh, Near Godavari C…" at bounding box center [277, 91] width 141 height 38
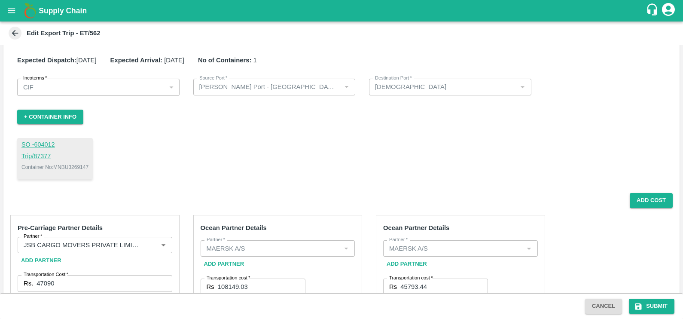
scroll to position [0, 0]
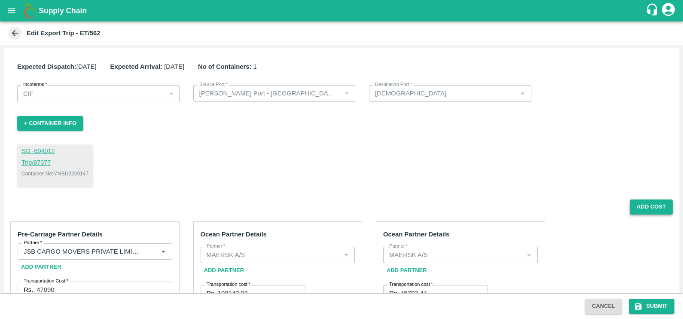
type input "A2 ENTERPRISES-Plot No.16 Devikanandan Apartment, Mahadev Bagh, Near Godavari C…"
click at [644, 208] on button "Add Cost" at bounding box center [651, 206] width 43 height 15
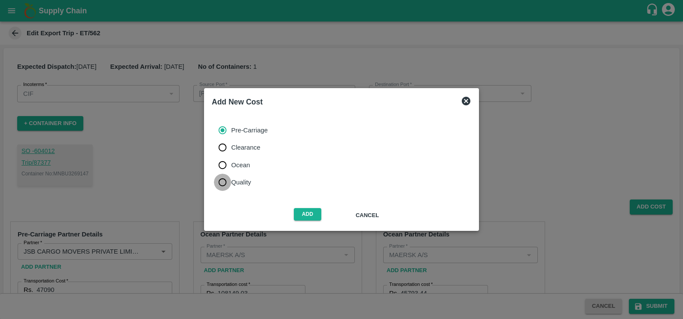
click at [230, 180] on input "Quality" at bounding box center [222, 182] width 17 height 17
radio input "true"
click at [308, 211] on button "Add" at bounding box center [307, 214] width 27 height 12
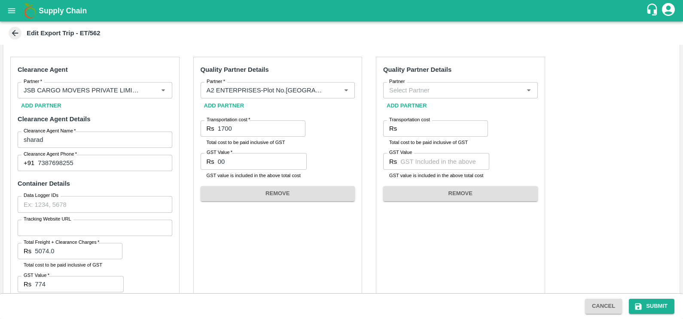
scroll to position [330, 0]
click at [413, 85] on input "Partner" at bounding box center [453, 90] width 135 height 11
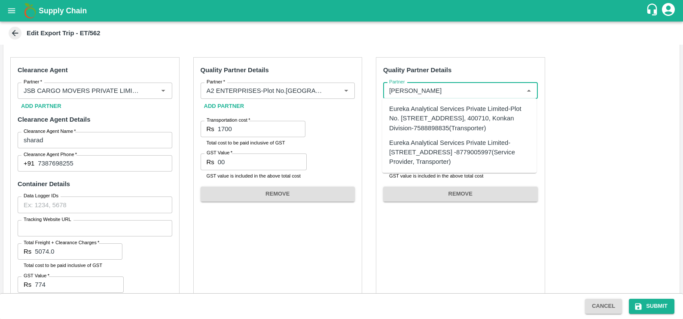
click at [421, 112] on div "Eureka Analytical Services Private Limited-Plot No. C-401, TTC Industrial Area,…" at bounding box center [459, 118] width 140 height 29
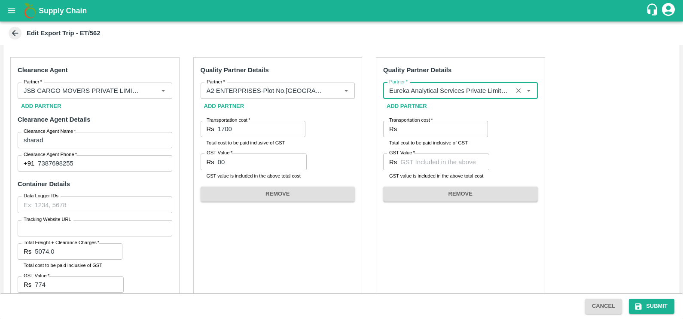
type input "Eureka Analytical Services Private Limited-Plot No. C-401, TTC Industrial Area,…"
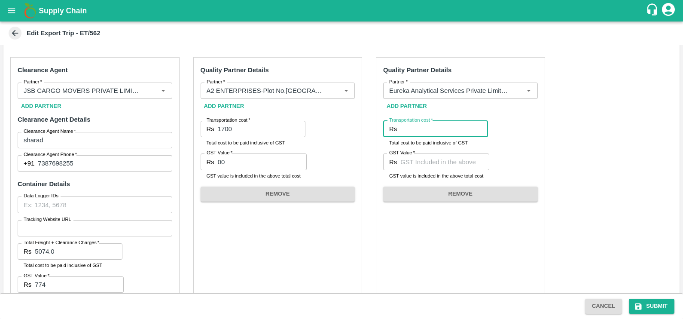
click at [428, 131] on input "Transportation cost   *" at bounding box center [444, 129] width 88 height 16
type input "4130"
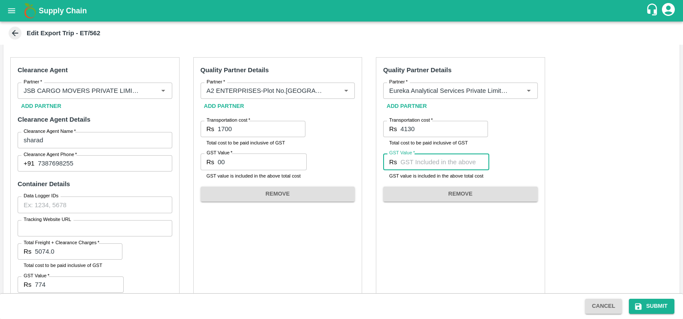
click at [416, 165] on input "GST Value   *" at bounding box center [444, 161] width 89 height 16
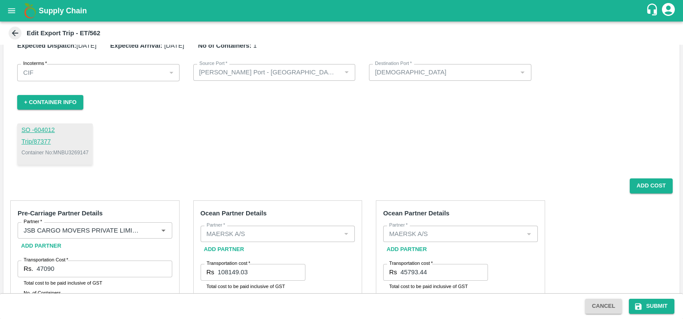
scroll to position [0, 0]
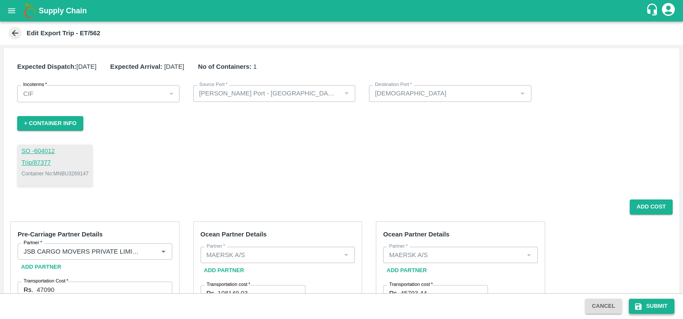
type input "630"
click at [659, 309] on button "Submit" at bounding box center [652, 306] width 46 height 15
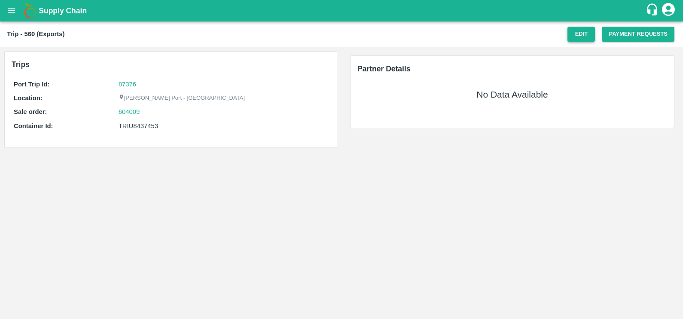
click at [577, 34] on button "Edit" at bounding box center [581, 34] width 27 height 15
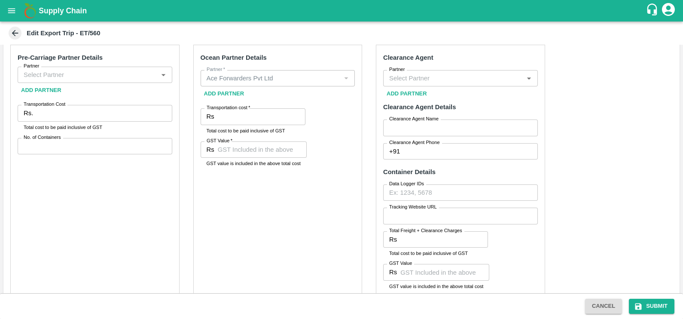
scroll to position [176, 0]
click at [122, 74] on input "Partner" at bounding box center [87, 75] width 135 height 11
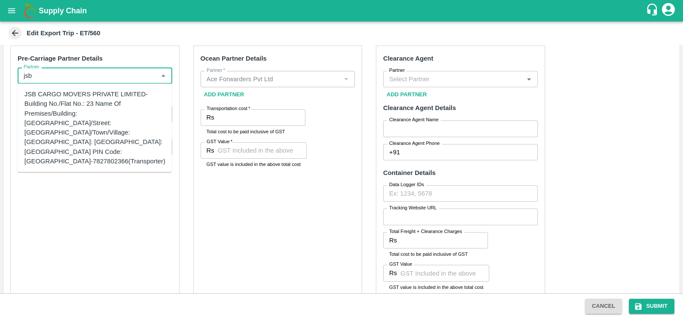
click at [57, 107] on div "JSB CARGO MOVERS PRIVATE LIMITED-Building No./Flat No.: 23 Name Of Premises/Bui…" at bounding box center [94, 127] width 141 height 76
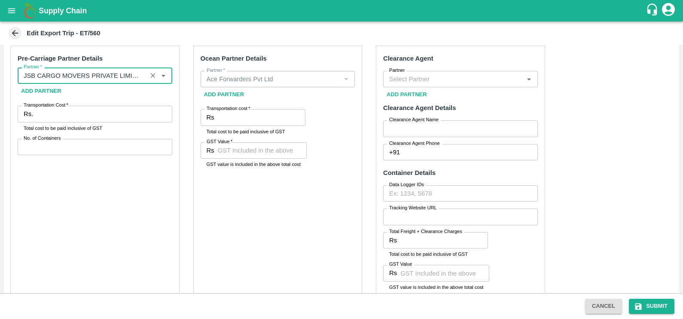
type input "JSB CARGO MOVERS PRIVATE LIMITED-Building No./Flat No.: 23 Name Of Premises/Bui…"
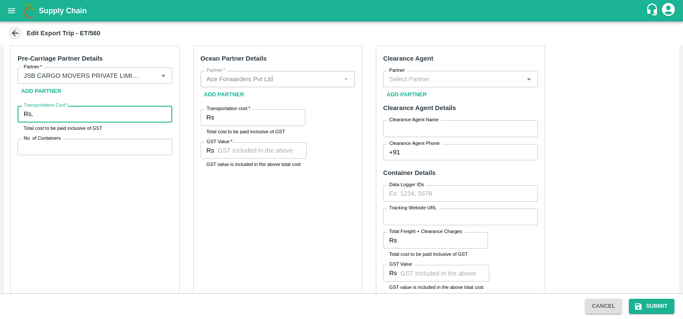
click at [62, 109] on input "Transportation Cost   *" at bounding box center [104, 114] width 135 height 16
type input "45590"
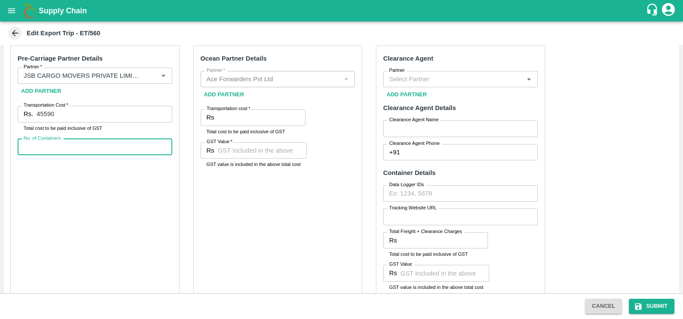
click at [55, 143] on input "No. of Containers" at bounding box center [95, 147] width 155 height 16
type input "1"
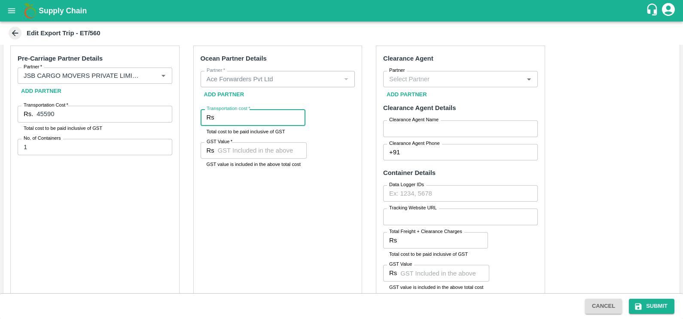
click at [242, 115] on input "Transportation cost   *" at bounding box center [262, 117] width 88 height 16
paste input "158578.22"
type input "158578.22"
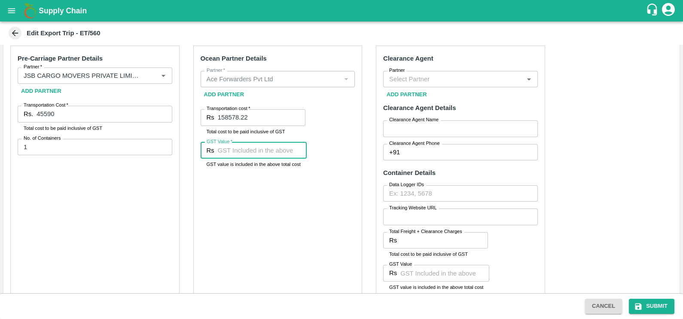
click at [244, 153] on input "GST Value   *" at bounding box center [262, 150] width 89 height 16
click at [420, 72] on div "Partner" at bounding box center [460, 79] width 155 height 16
type input "15230"
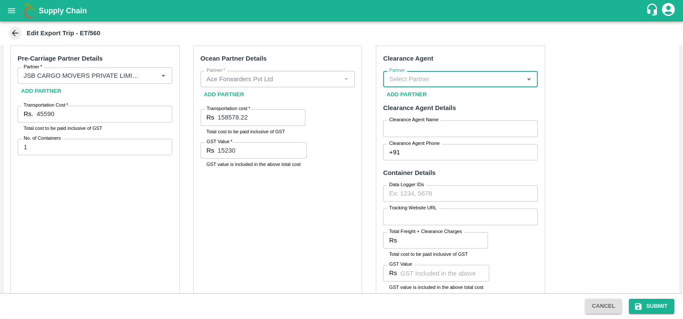
click at [422, 84] on input "Partner" at bounding box center [453, 78] width 135 height 11
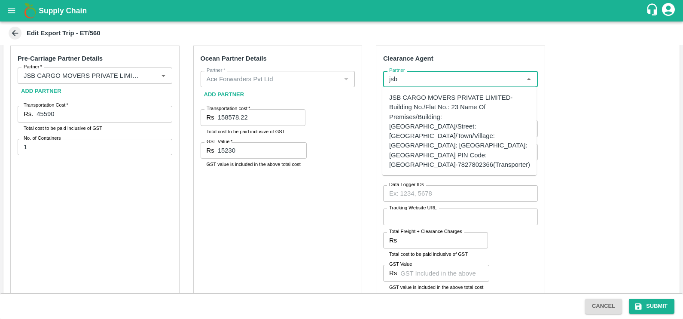
click at [425, 99] on div "JSB CARGO MOVERS PRIVATE LIMITED-Building No./Flat No.: 23 Name Of Premises/Bui…" at bounding box center [459, 131] width 141 height 76
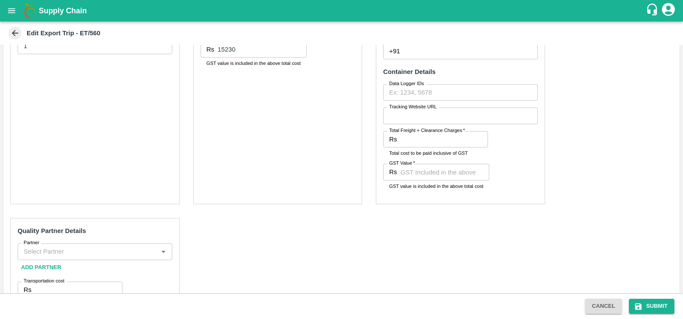
scroll to position [169, 0]
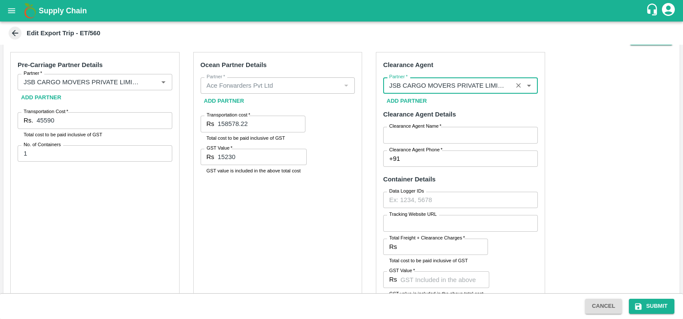
type input "JSB CARGO MOVERS PRIVATE LIMITED-Building No./Flat No.: 23 Name Of Premises/Bui…"
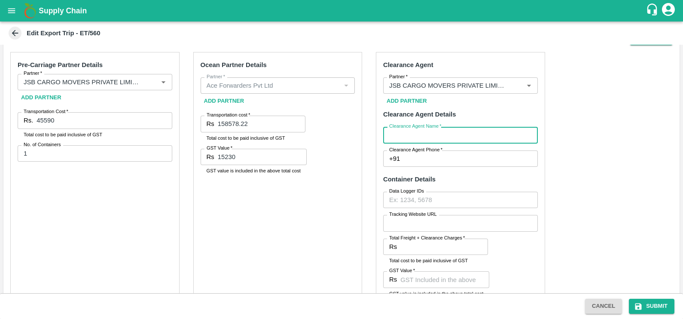
click at [433, 142] on input "Clearance Agent Name   *" at bounding box center [460, 135] width 155 height 16
type input "sharad"
type input "7387698255"
type input "5074.0"
type input "774"
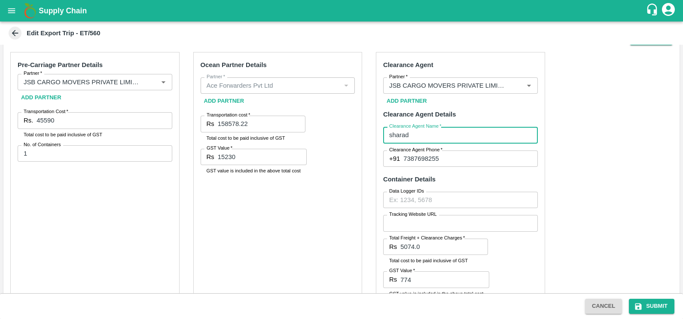
type input "1700"
type input "00"
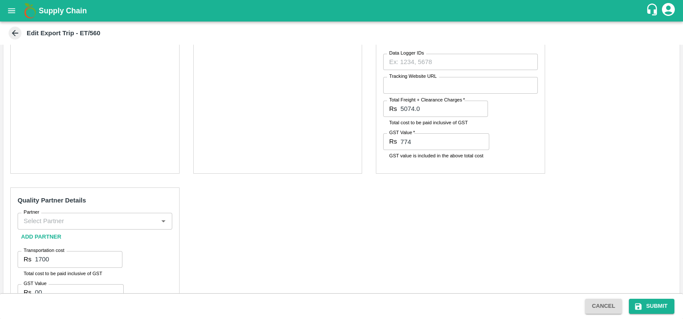
scroll to position [348, 0]
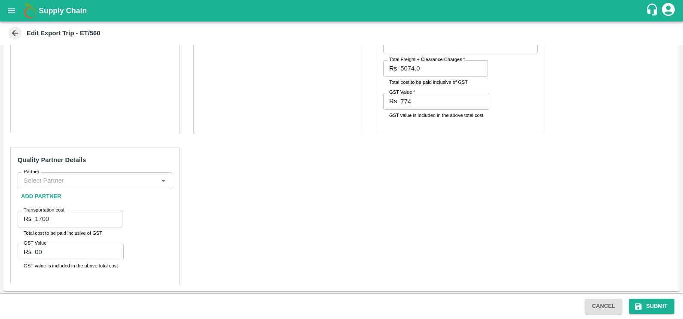
click at [114, 183] on input "Partner" at bounding box center [87, 180] width 135 height 11
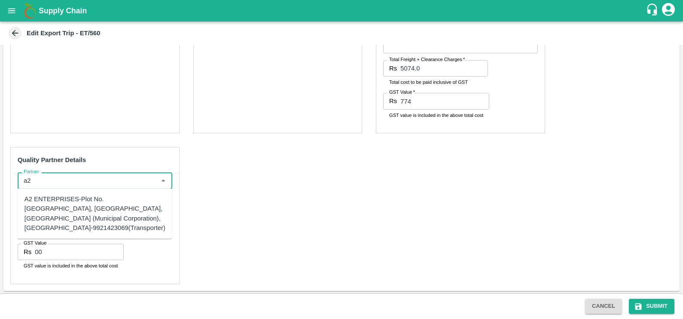
click at [76, 207] on div "A2 ENTERPRISES-Plot No.16 Devikanandan Apartment, Mahadev Bagh, Near Godavari C…" at bounding box center [94, 213] width 141 height 38
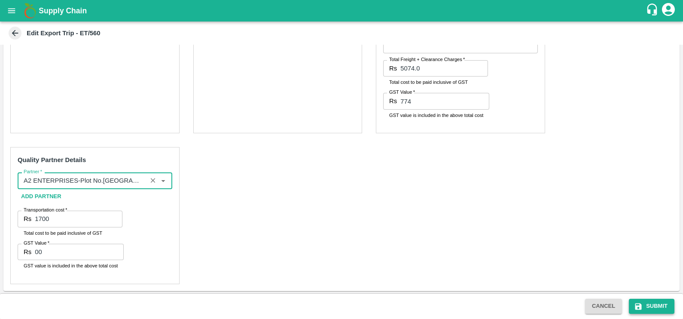
type input "A2 ENTERPRISES-Plot No.16 Devikanandan Apartment, Mahadev Bagh, Near Godavari C…"
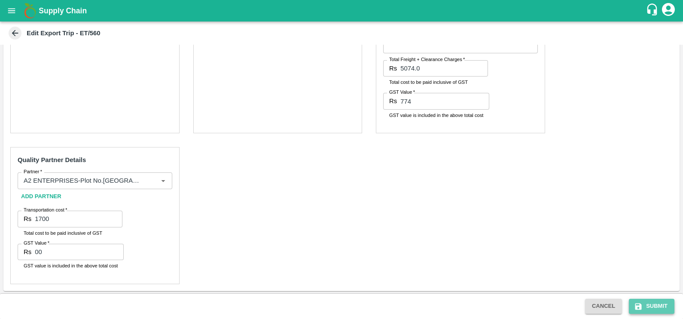
click at [650, 308] on button "Submit" at bounding box center [652, 306] width 46 height 15
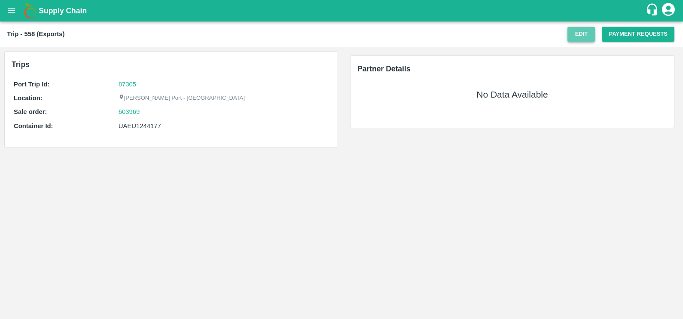
click at [576, 36] on button "Edit" at bounding box center [581, 34] width 27 height 15
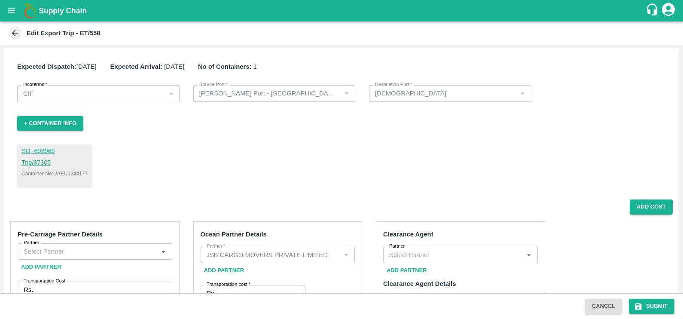
scroll to position [48, 0]
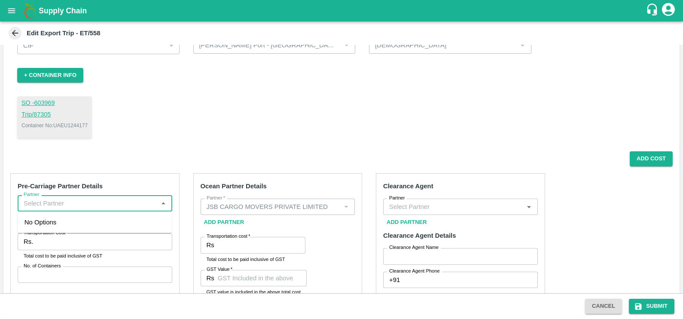
click at [99, 198] on input "Partner" at bounding box center [87, 203] width 135 height 11
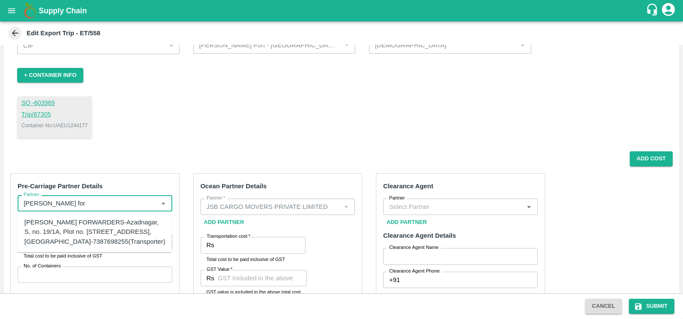
click at [77, 229] on div "[PERSON_NAME] FORWARDERS-Azadnagar, S. no. 19/1A, Plot no. [STREET_ADDRESS], [G…" at bounding box center [94, 231] width 141 height 29
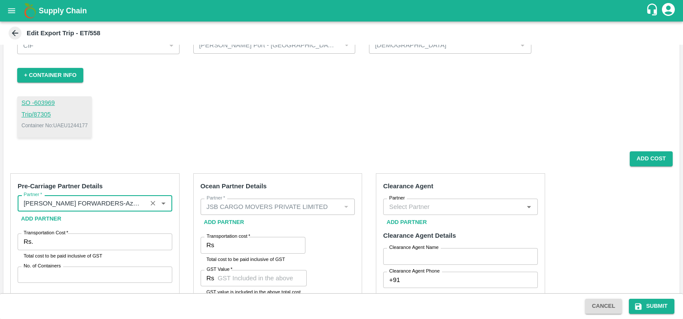
type input "[PERSON_NAME] FORWARDERS-Azadnagar, S. no. 19/1A, Plot no. [STREET_ADDRESS], [G…"
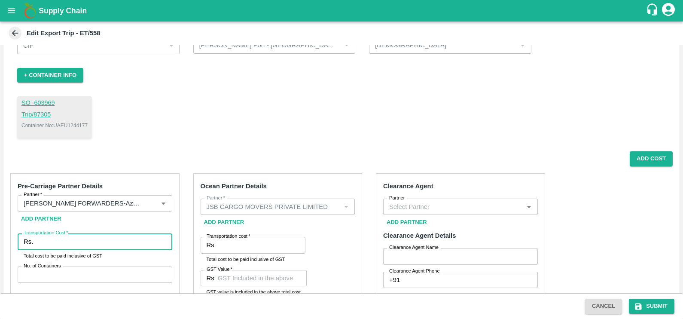
click at [79, 237] on input "Transportation Cost   *" at bounding box center [104, 241] width 135 height 16
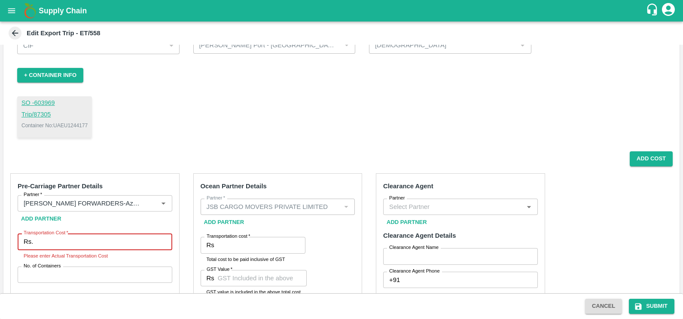
paste input "46590.00"
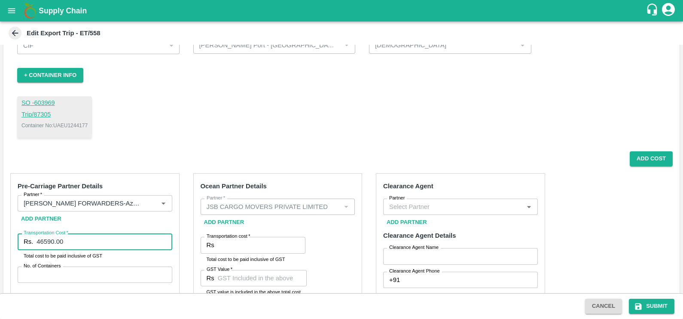
type input "46590.00"
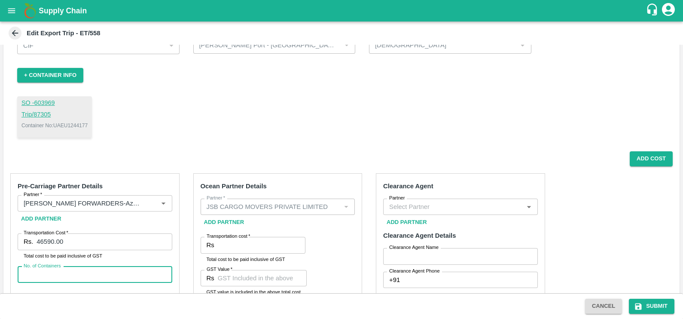
click at [136, 269] on input "No. of Containers" at bounding box center [95, 274] width 155 height 16
type input "1"
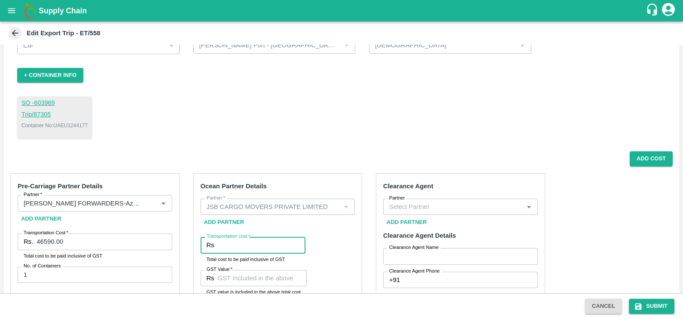
click at [260, 240] on input "Transportation cost   *" at bounding box center [262, 245] width 88 height 16
click at [520, 155] on div "Add Cost" at bounding box center [337, 158] width 669 height 15
click at [243, 241] on input "Transportation cost   *" at bounding box center [262, 245] width 88 height 16
paste input "167288"
type input "167288"
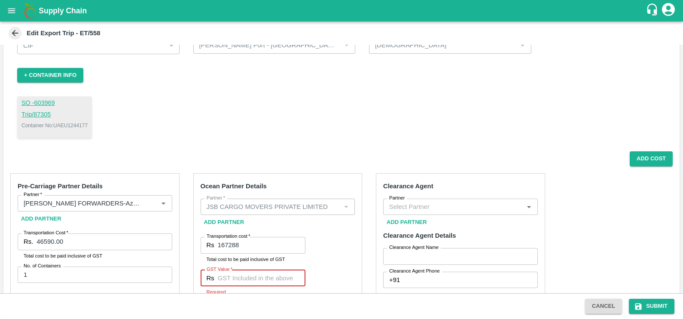
paste input "13488"
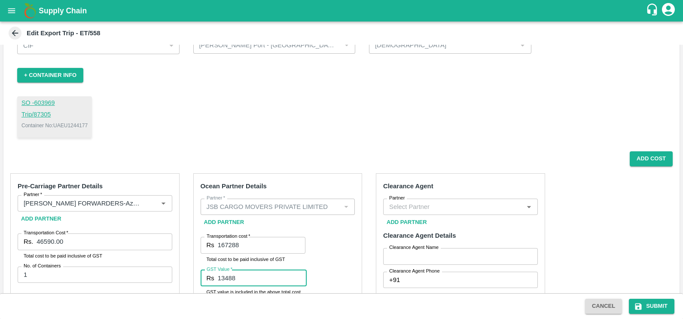
type input "13488"
click at [406, 208] on input "Partner" at bounding box center [453, 206] width 135 height 11
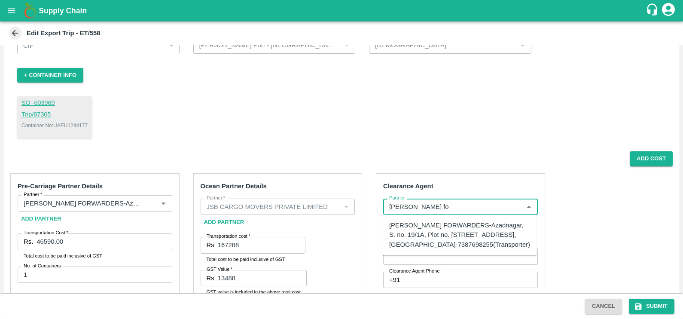
click at [430, 226] on div "[PERSON_NAME] FORWARDERS-Azadnagar, S. no. 19/1A, Plot no. [STREET_ADDRESS], [G…" at bounding box center [459, 234] width 141 height 29
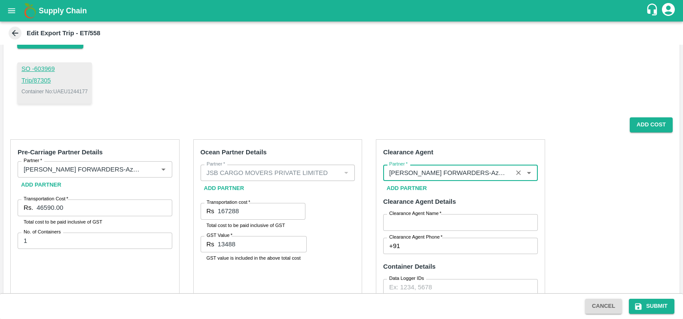
scroll to position [82, 0]
type input "[PERSON_NAME] FORWARDERS-Azadnagar, S. no. 19/1A, Plot no. [STREET_ADDRESS], [G…"
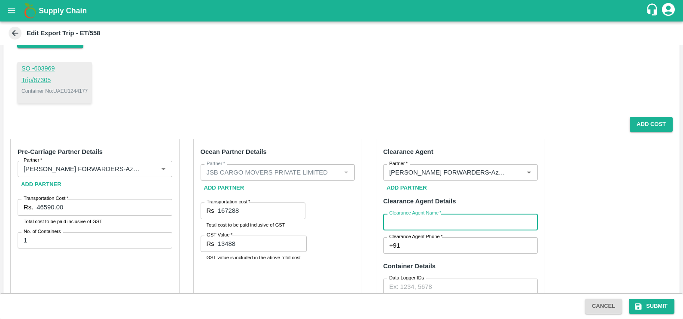
click at [427, 223] on input "Clearance Agent Name   *" at bounding box center [460, 222] width 155 height 16
type input "[PERSON_NAME]"
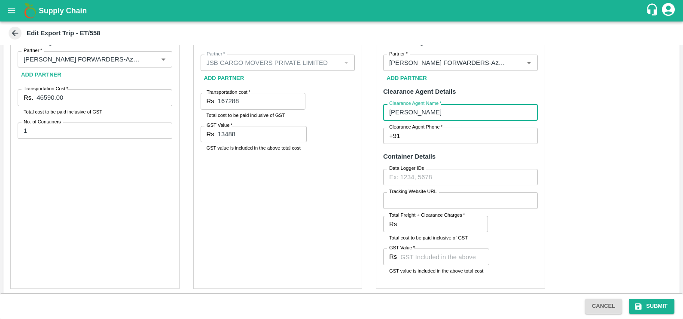
scroll to position [193, 0]
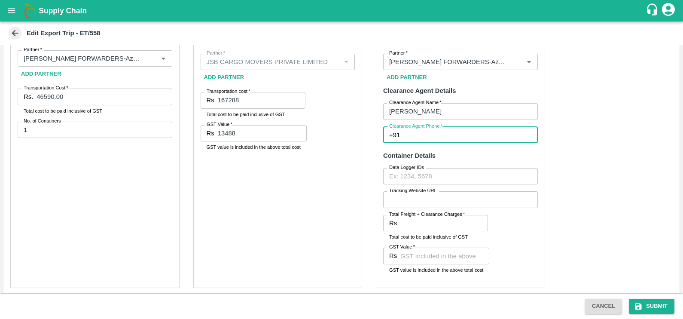
click at [421, 135] on input "Clearance Agent Phone   *" at bounding box center [470, 135] width 134 height 16
type input "7387698255"
type input "5074.0"
type input "774"
type input "1700"
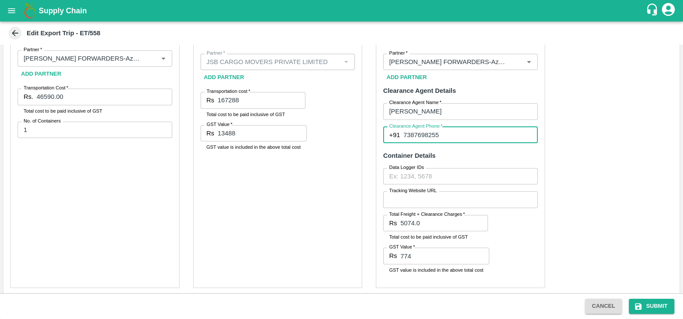
type input "774"
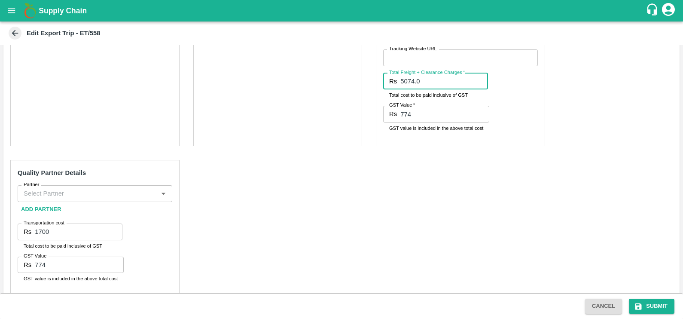
click at [424, 84] on input "5074.0" at bounding box center [444, 81] width 88 height 16
type input "5"
type input "4130"
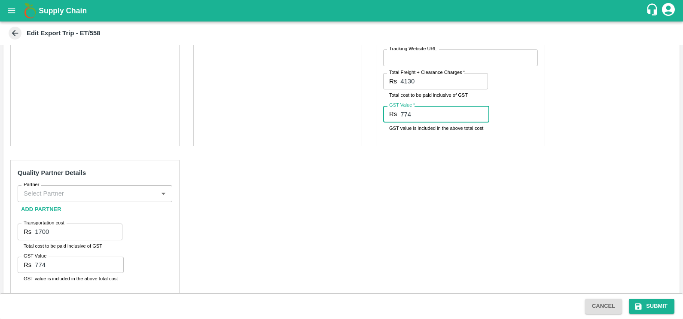
click at [424, 115] on input "774" at bounding box center [444, 114] width 89 height 16
type input "7"
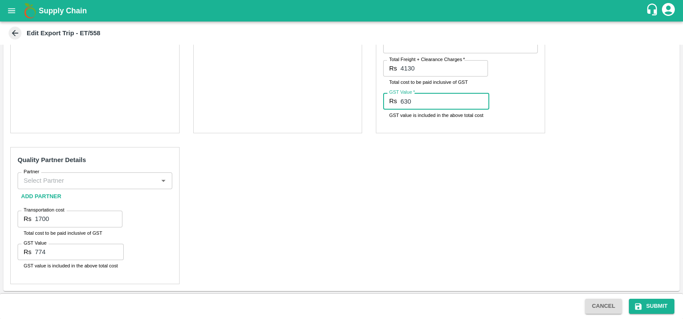
type input "630"
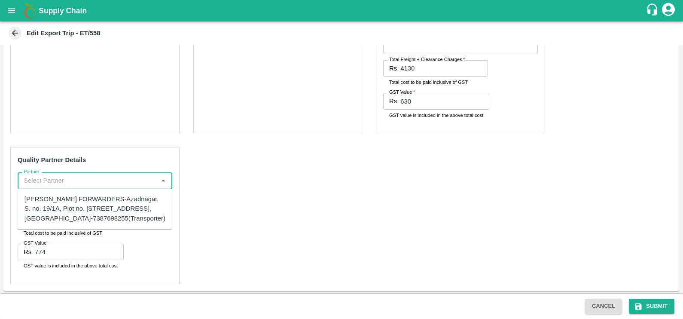
click at [129, 184] on input "Partner" at bounding box center [87, 180] width 135 height 11
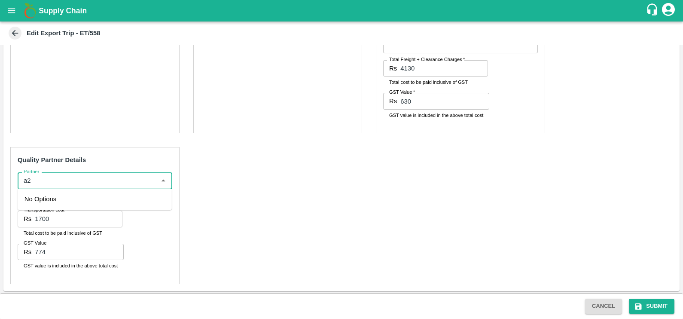
type input "a"
type input "a2"
click at [64, 168] on div "Quality Partner Details Partner Partner Add Partner Transportation cost Rs 1700…" at bounding box center [94, 215] width 169 height 137
click at [164, 183] on icon "Open" at bounding box center [163, 180] width 9 height 9
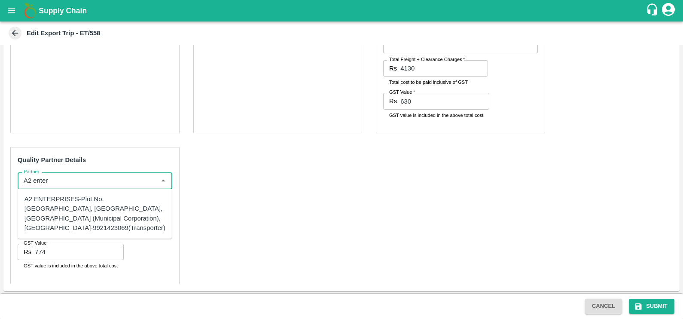
click at [57, 228] on div "A2 ENTERPRISES-Plot No.[GEOGRAPHIC_DATA], [GEOGRAPHIC_DATA], [GEOGRAPHIC_DATA] …" at bounding box center [94, 213] width 141 height 38
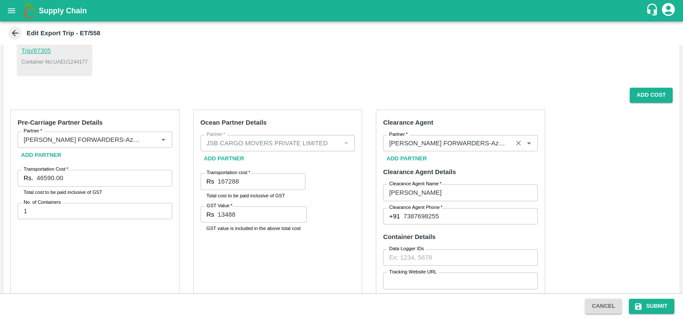
scroll to position [104, 0]
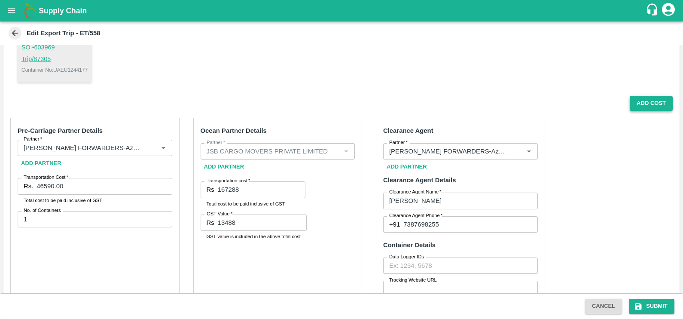
type input "A2 ENTERPRISES-Plot No.[GEOGRAPHIC_DATA], [GEOGRAPHIC_DATA], [GEOGRAPHIC_DATA] …"
click at [640, 110] on button "Add Cost" at bounding box center [651, 103] width 43 height 15
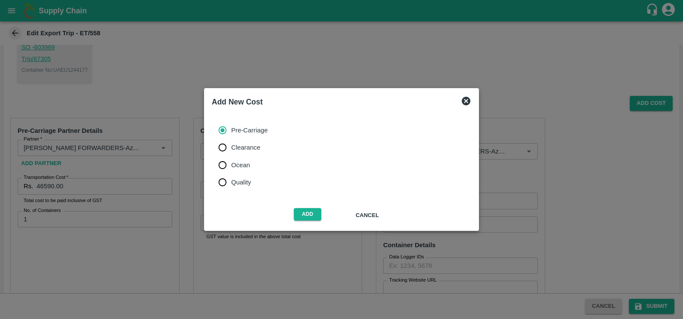
click at [242, 184] on span "Quality" at bounding box center [241, 181] width 20 height 9
click at [231, 184] on input "Quality" at bounding box center [222, 182] width 17 height 17
radio input "true"
click at [298, 211] on button "Add" at bounding box center [307, 214] width 27 height 12
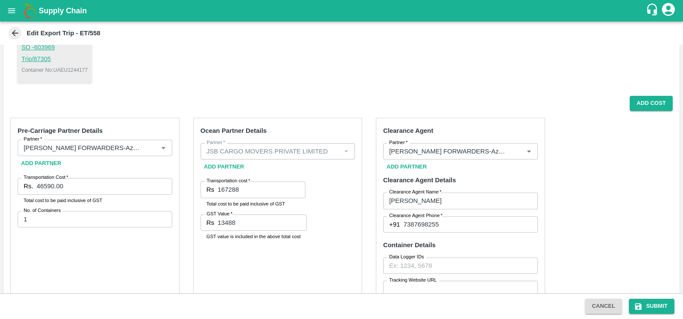
scroll to position [363, 0]
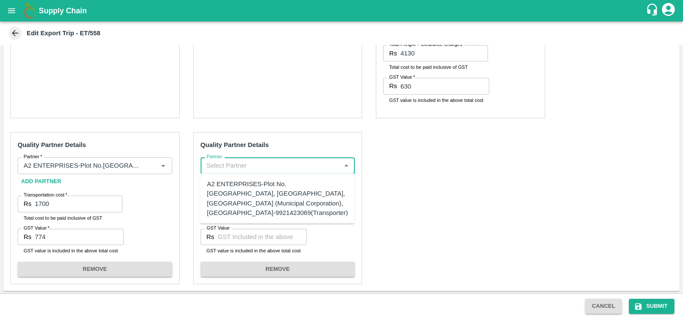
click at [249, 163] on input "Partner" at bounding box center [270, 165] width 135 height 11
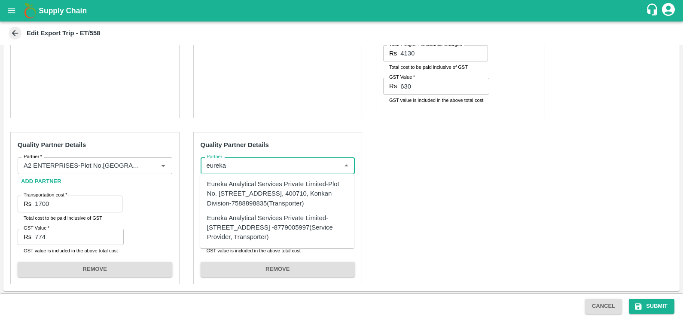
click at [255, 187] on div "Eureka Analytical Services Private Limited-Plot No. [STREET_ADDRESS], 400710, K…" at bounding box center [277, 193] width 140 height 29
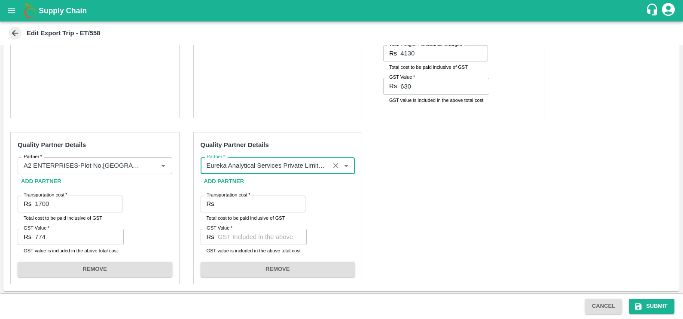
type input "Eureka Analytical Services Private Limited-Plot No. [STREET_ADDRESS], 400710, K…"
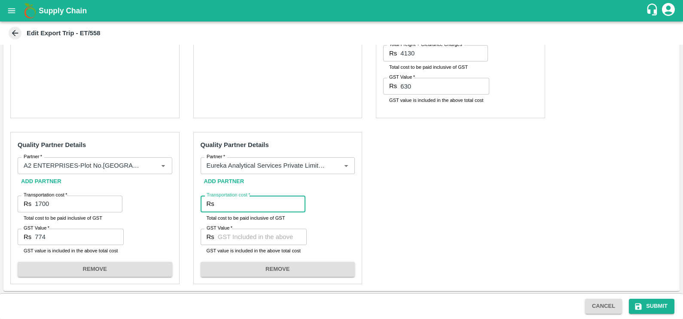
click at [259, 202] on input "Transportation cost   *" at bounding box center [262, 203] width 88 height 16
type input "4130"
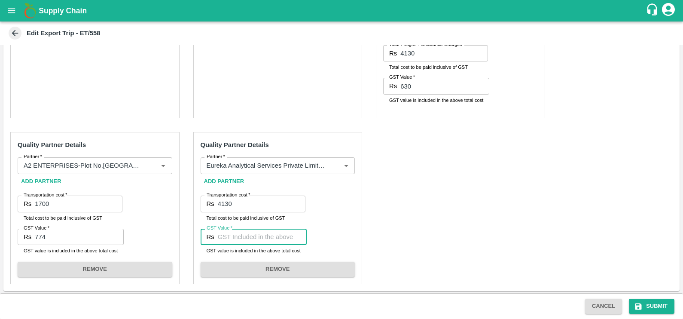
click at [276, 230] on input "GST Value   *" at bounding box center [262, 237] width 89 height 16
type input "5"
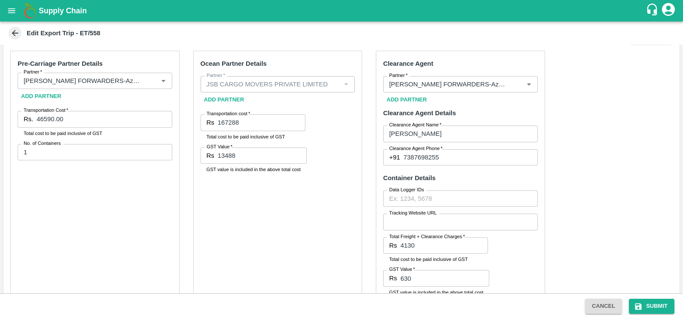
scroll to position [159, 0]
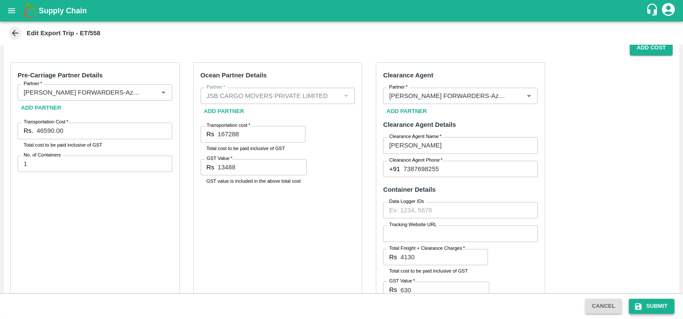
type input "630"
click at [645, 311] on button "Submit" at bounding box center [652, 306] width 46 height 15
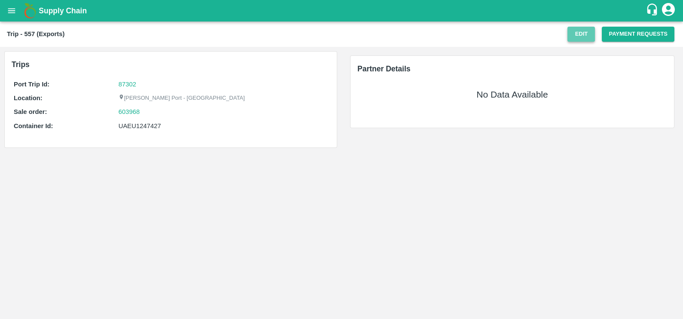
click at [575, 32] on button "Edit" at bounding box center [581, 34] width 27 height 15
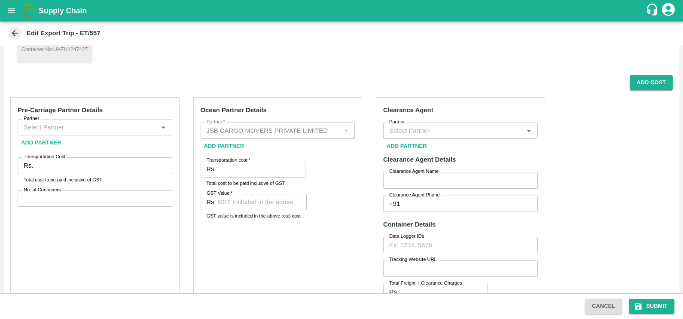
scroll to position [126, 0]
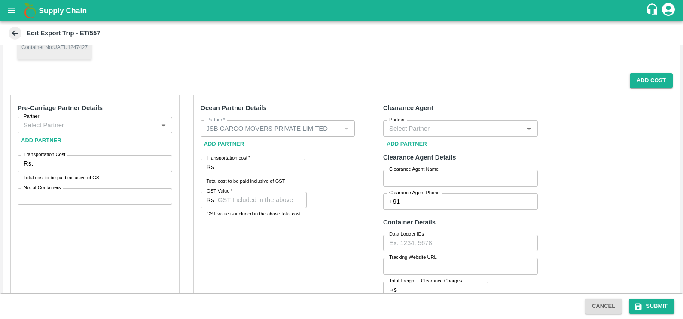
click at [131, 128] on input "Partner" at bounding box center [87, 124] width 135 height 11
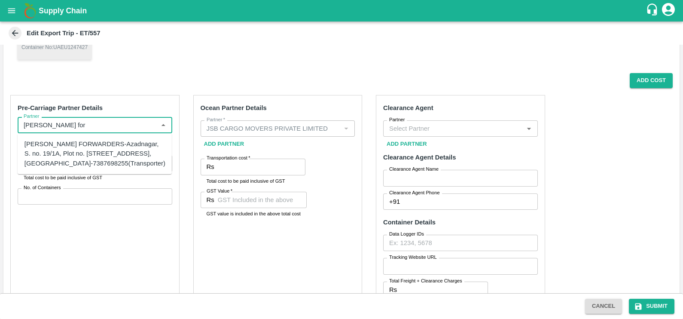
click at [88, 146] on div "[PERSON_NAME] FORWARDERS-Azadnagar, S. no. 19/1A, Plot no. [STREET_ADDRESS], [G…" at bounding box center [94, 153] width 141 height 29
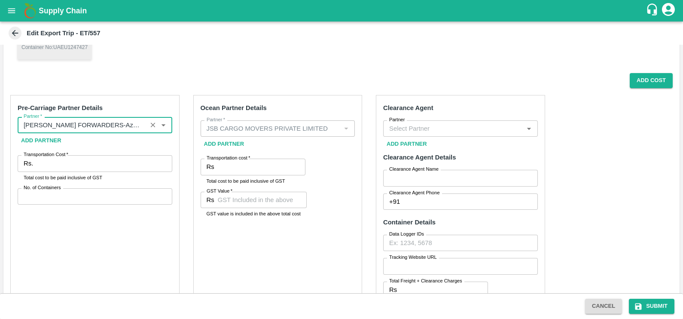
type input "[PERSON_NAME] FORWARDERS-Azadnagar, S. no. 19/1A, Plot no. [STREET_ADDRESS], [G…"
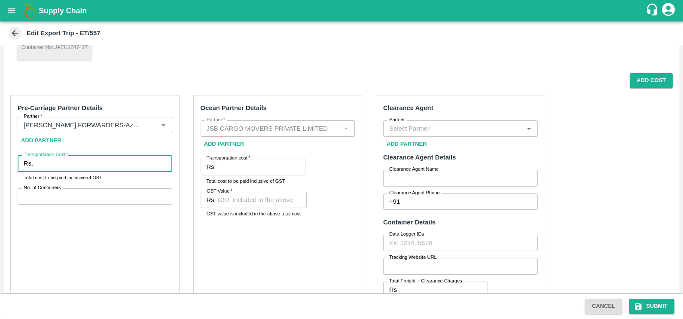
click at [117, 162] on input "Transportation Cost   *" at bounding box center [104, 163] width 135 height 16
type input "63590.00"
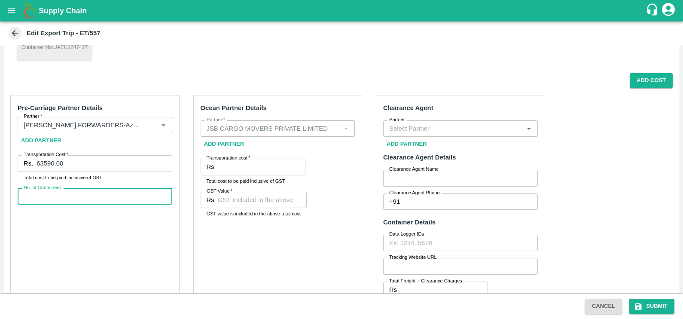
click at [64, 198] on input "No. of Containers" at bounding box center [95, 196] width 155 height 16
type input "1"
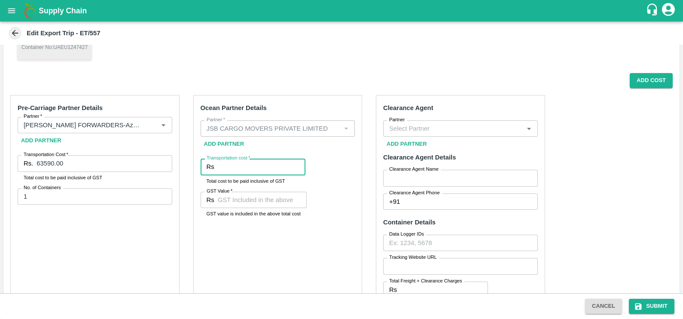
click at [243, 168] on input "Transportation cost   *" at bounding box center [262, 167] width 88 height 16
paste input "167288"
type input "167288"
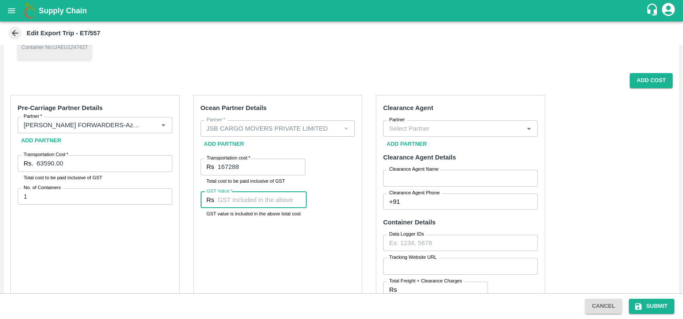
click at [234, 204] on input "GST Value   *" at bounding box center [262, 200] width 89 height 16
paste input "13488"
type input "13488"
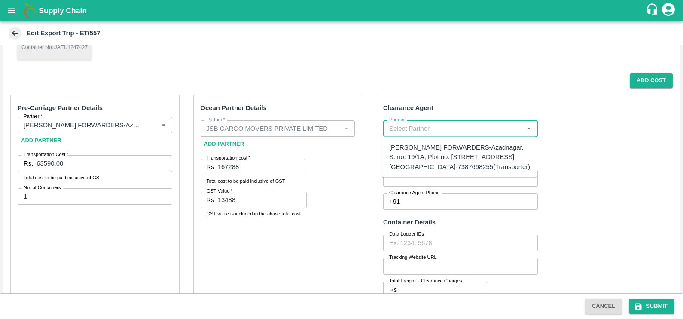
click at [421, 127] on input "Partner" at bounding box center [453, 128] width 135 height 11
click at [427, 162] on div "SHUBHAM FORWARDERS-Azadnagar, S. no. 19/1A, Plot no. 41, Mamurdi, Dehuroad, Pun…" at bounding box center [459, 157] width 141 height 29
type input "SHUBHAM FORWARDERS-Azadnagar, S. no. 19/1A, Plot no. 41, Mamurdi, Dehuroad, Pun…"
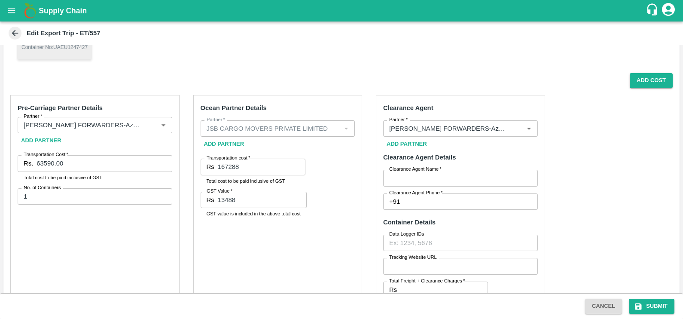
click at [429, 172] on label "Clearance Agent Name   *" at bounding box center [415, 169] width 52 height 7
click at [429, 172] on input "Clearance Agent Name   *" at bounding box center [460, 178] width 155 height 16
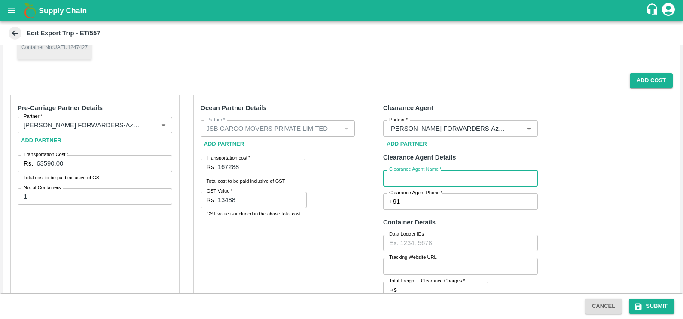
click at [430, 177] on input "Clearance Agent Name   *" at bounding box center [460, 178] width 155 height 16
type input "chaitanya"
type input "7387698255"
type input "4130"
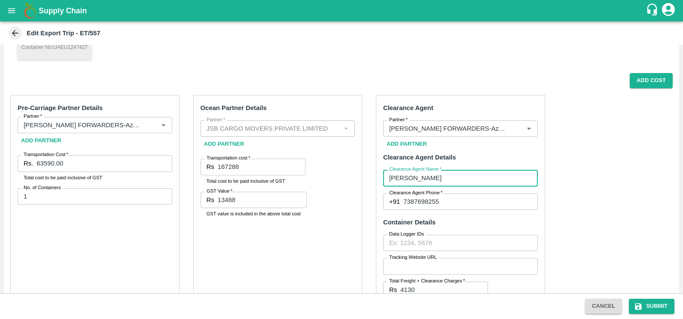
type input "630"
type input "1700"
type input "774"
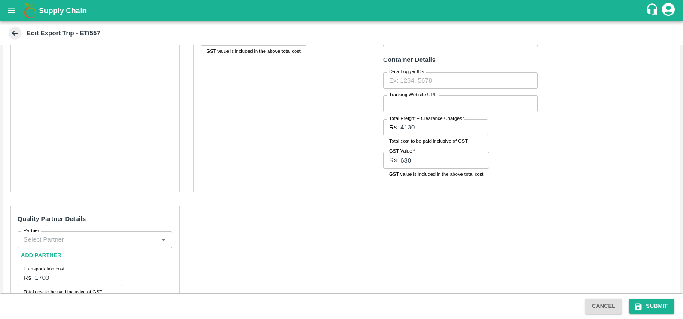
scroll to position [288, 0]
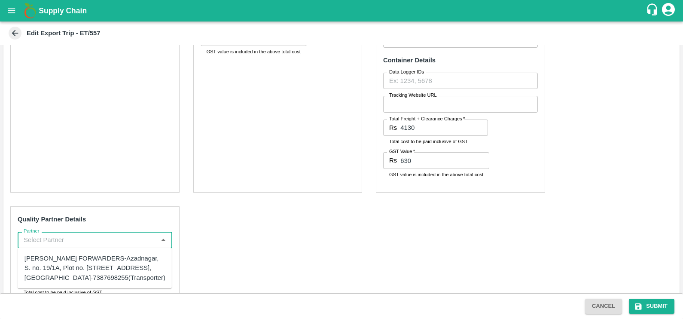
click at [117, 235] on input "Partner" at bounding box center [87, 239] width 135 height 11
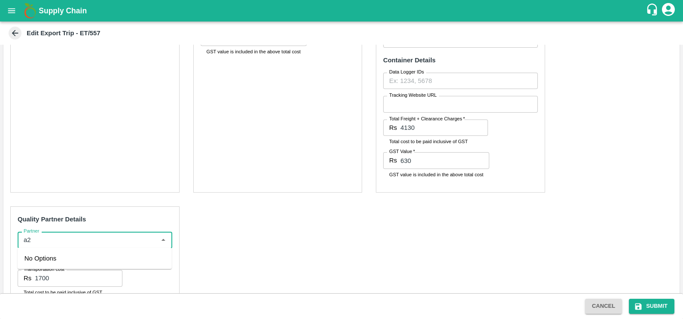
type input "a"
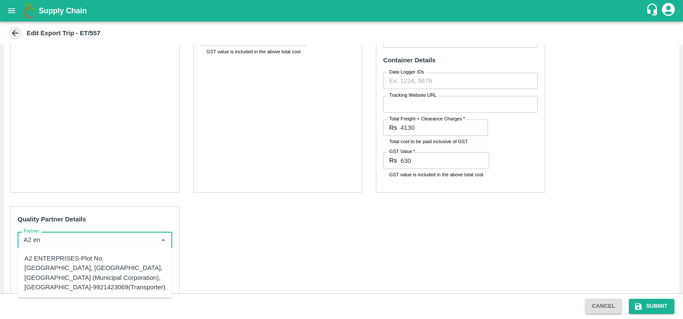
click at [127, 272] on div "A2 ENTERPRISES-Plot No.16 Devikanandan Apartment, Mahadev Bagh, Near Godavari C…" at bounding box center [94, 272] width 141 height 38
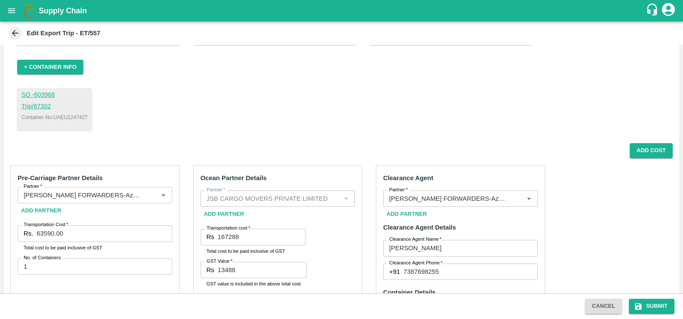
scroll to position [45, 0]
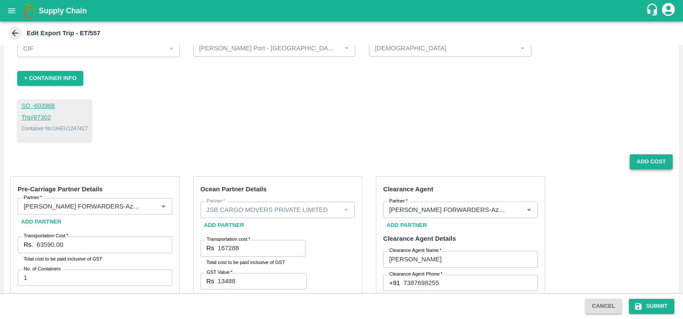
type input "A2 ENTERPRISES-Plot No.16 Devikanandan Apartment, Mahadev Bagh, Near Godavari C…"
click at [642, 168] on button "Add Cost" at bounding box center [651, 161] width 43 height 15
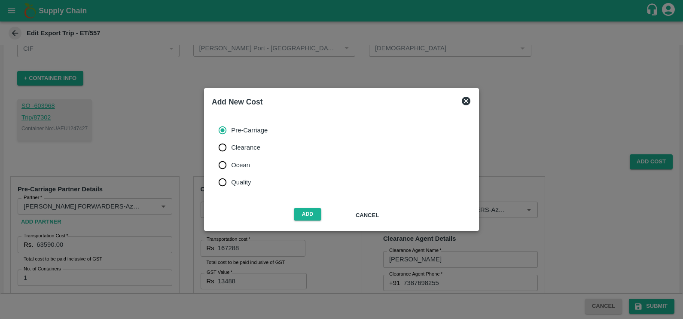
click at [237, 181] on span "Quality" at bounding box center [241, 181] width 20 height 9
click at [231, 181] on input "Quality" at bounding box center [222, 182] width 17 height 17
radio input "true"
click at [303, 209] on button "Add" at bounding box center [307, 214] width 27 height 12
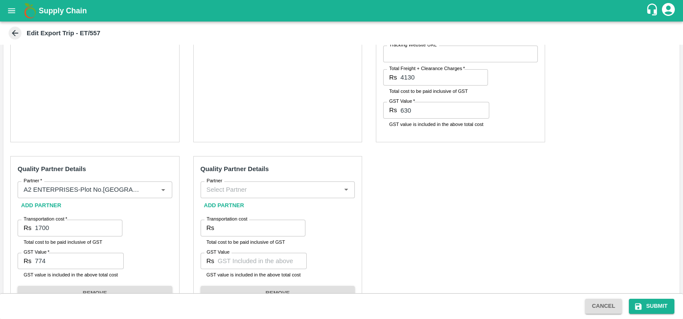
scroll to position [363, 0]
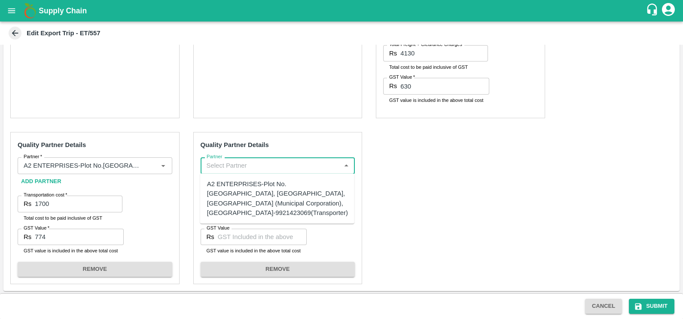
click at [254, 165] on input "Partner" at bounding box center [270, 165] width 135 height 11
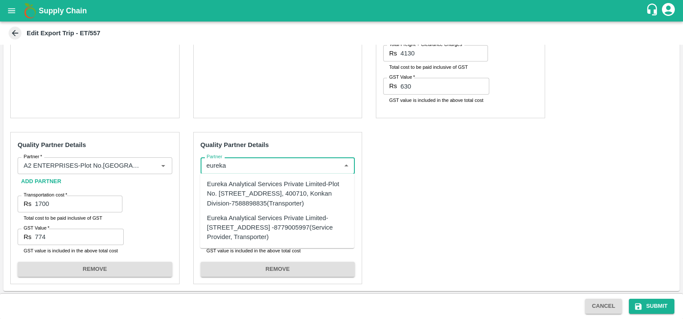
click at [256, 198] on div "Eureka Analytical Services Private Limited-Plot No. C-401, TTC Industrial Area,…" at bounding box center [277, 193] width 140 height 29
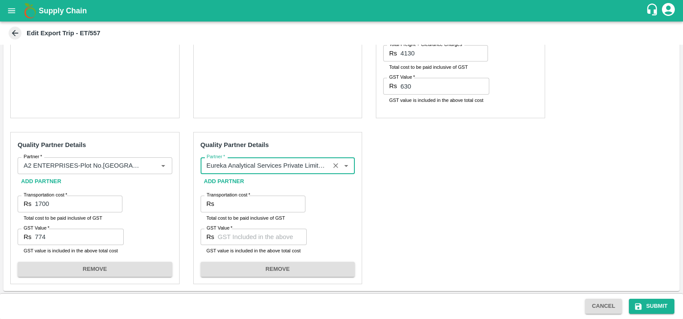
type input "Eureka Analytical Services Private Limited-Plot No. C-401, TTC Industrial Area,…"
click at [256, 198] on input "Transportation cost   *" at bounding box center [262, 203] width 88 height 16
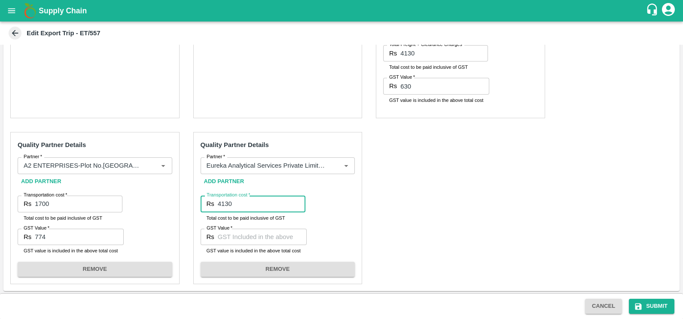
type input "4130"
click at [250, 240] on input "GST Value   *" at bounding box center [262, 237] width 89 height 16
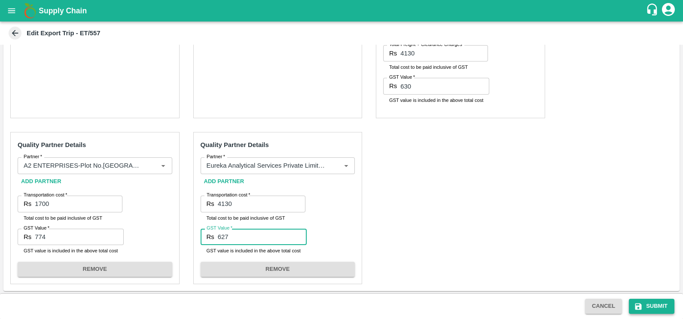
type input "627"
click at [653, 307] on button "Submit" at bounding box center [652, 306] width 46 height 15
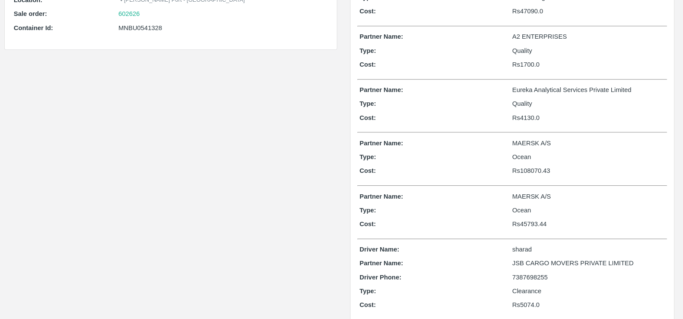
scroll to position [219, 0]
